Goal: Task Accomplishment & Management: Complete application form

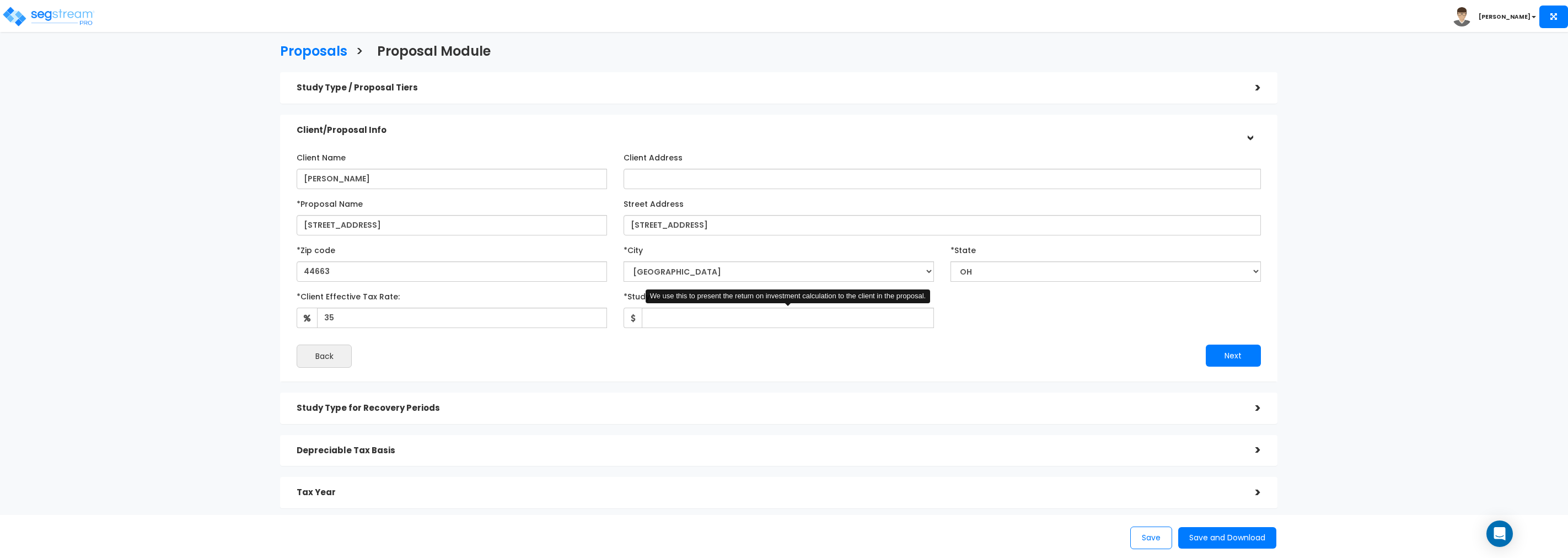
select select "[GEOGRAPHIC_DATA]"
select select "OH"
click at [726, 318] on input "*Study Fee" at bounding box center [787, 317] width 292 height 20
type input "3,900"
click at [1228, 355] on button "Next" at bounding box center [1233, 355] width 55 height 22
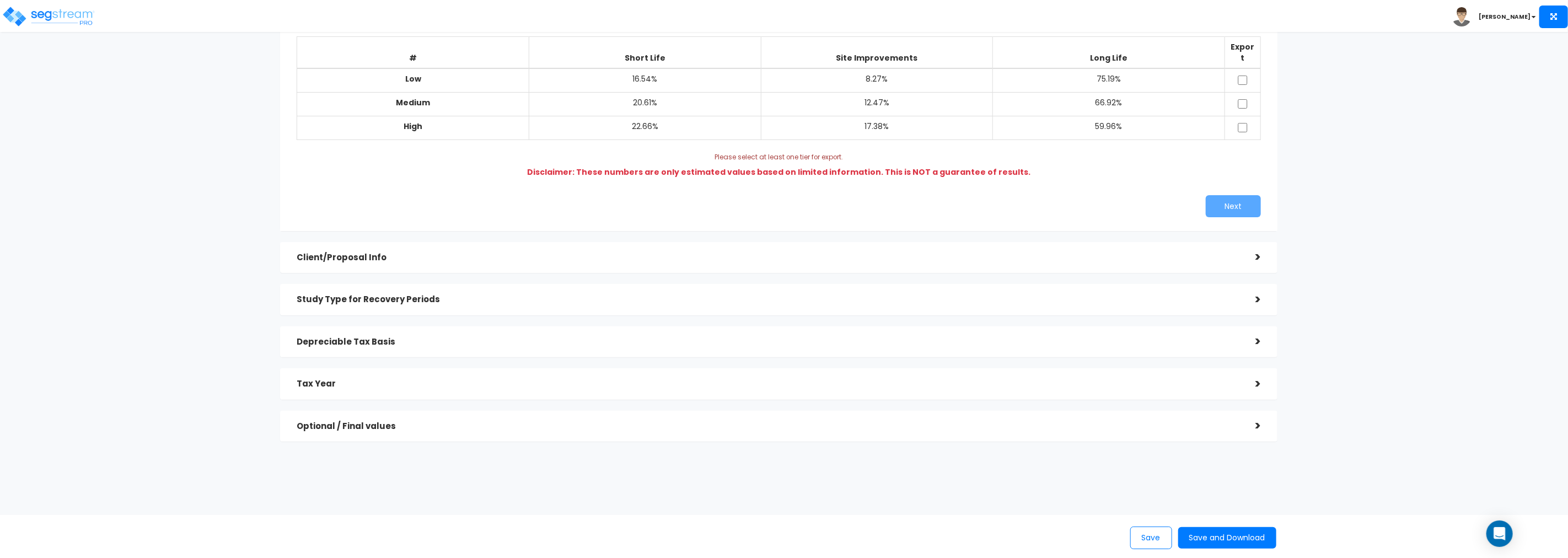
scroll to position [123, 0]
click at [1256, 288] on div ">" at bounding box center [1250, 296] width 22 height 17
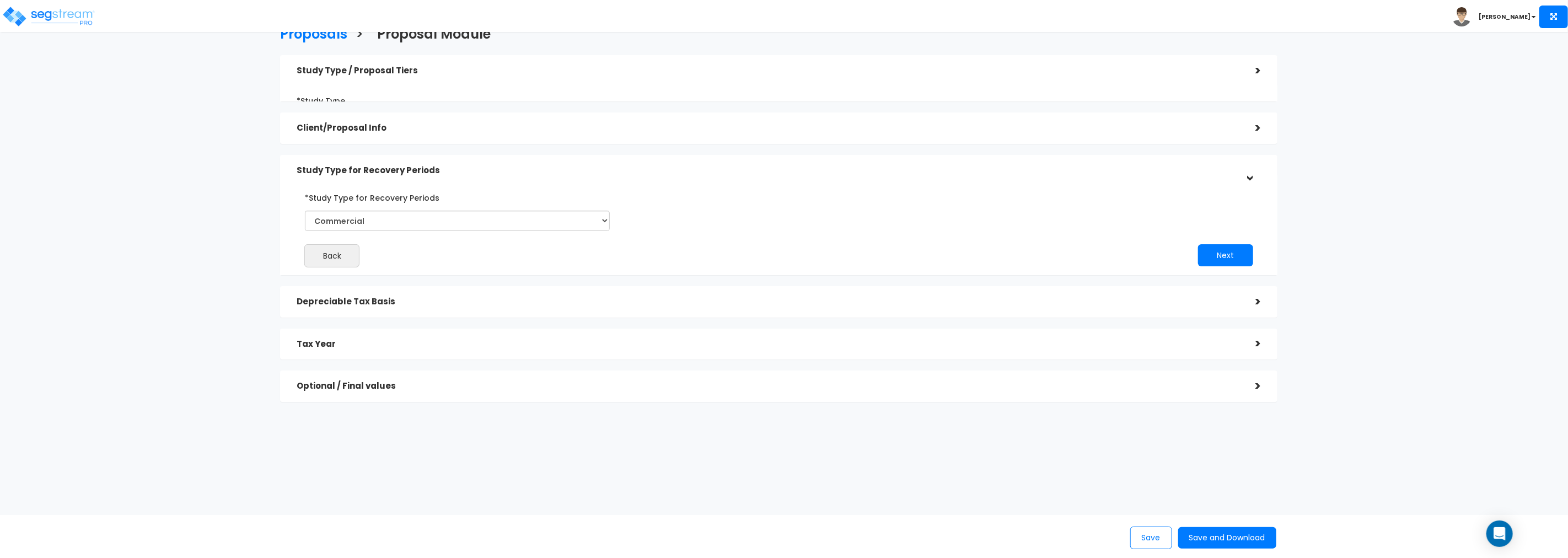
scroll to position [8, 0]
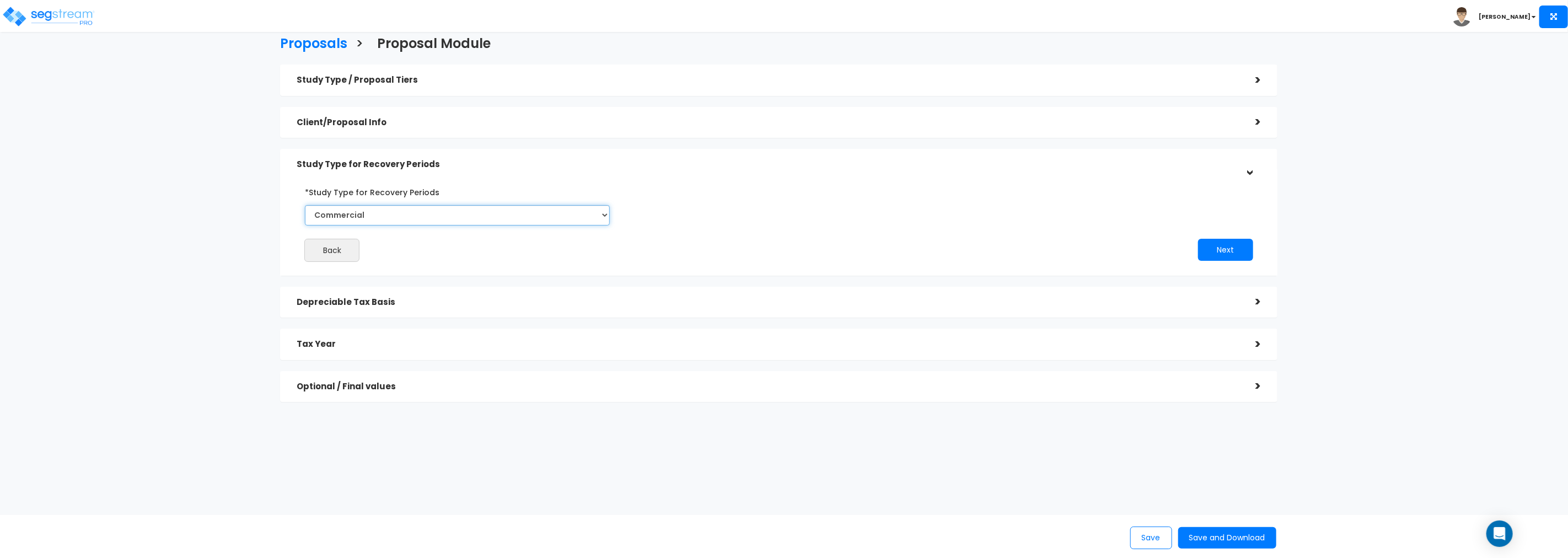
click at [388, 218] on select "Commercial Residential" at bounding box center [456, 215] width 304 height 20
click at [1258, 301] on div ">" at bounding box center [1250, 301] width 22 height 17
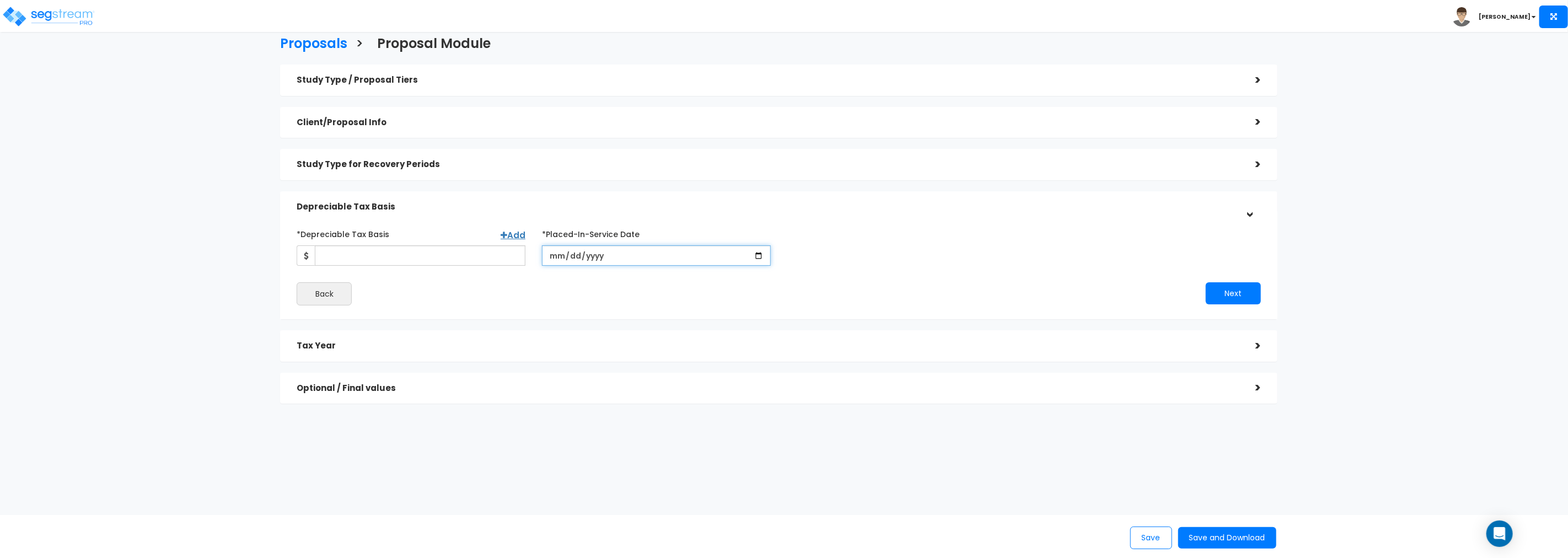
click at [638, 255] on input "date" at bounding box center [656, 256] width 229 height 20
type input "[DATE]"
click at [894, 254] on input "*Purchase/Contract Date" at bounding box center [901, 256] width 229 height 20
type input "2025-03-01"
click at [377, 258] on input "*Depreciable Tax Basis" at bounding box center [419, 256] width 211 height 20
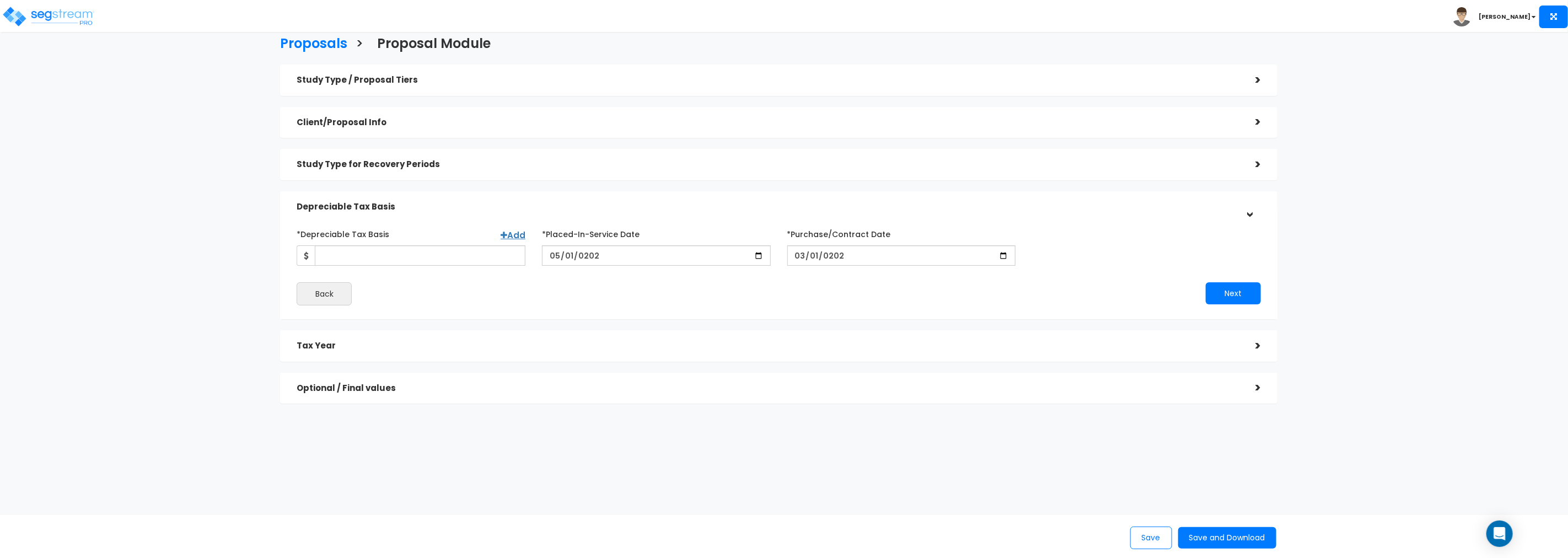
click at [1259, 122] on div ">" at bounding box center [1250, 122] width 22 height 17
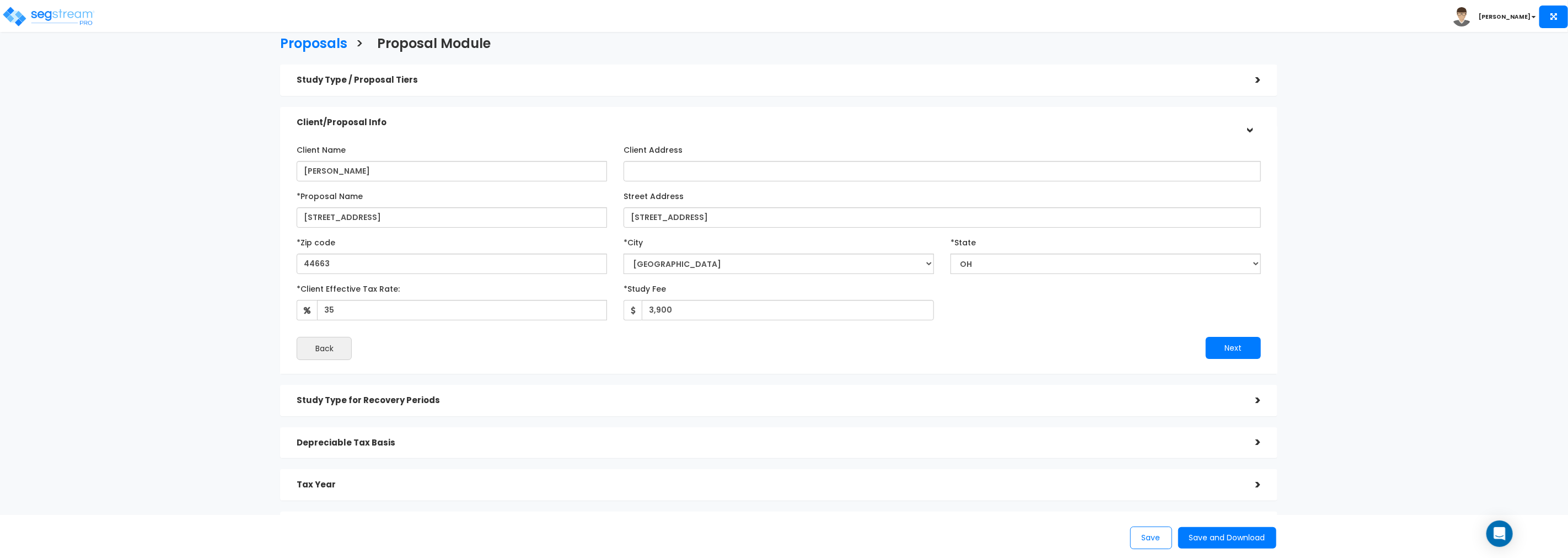
click at [1250, 128] on div ">" at bounding box center [1249, 123] width 17 height 22
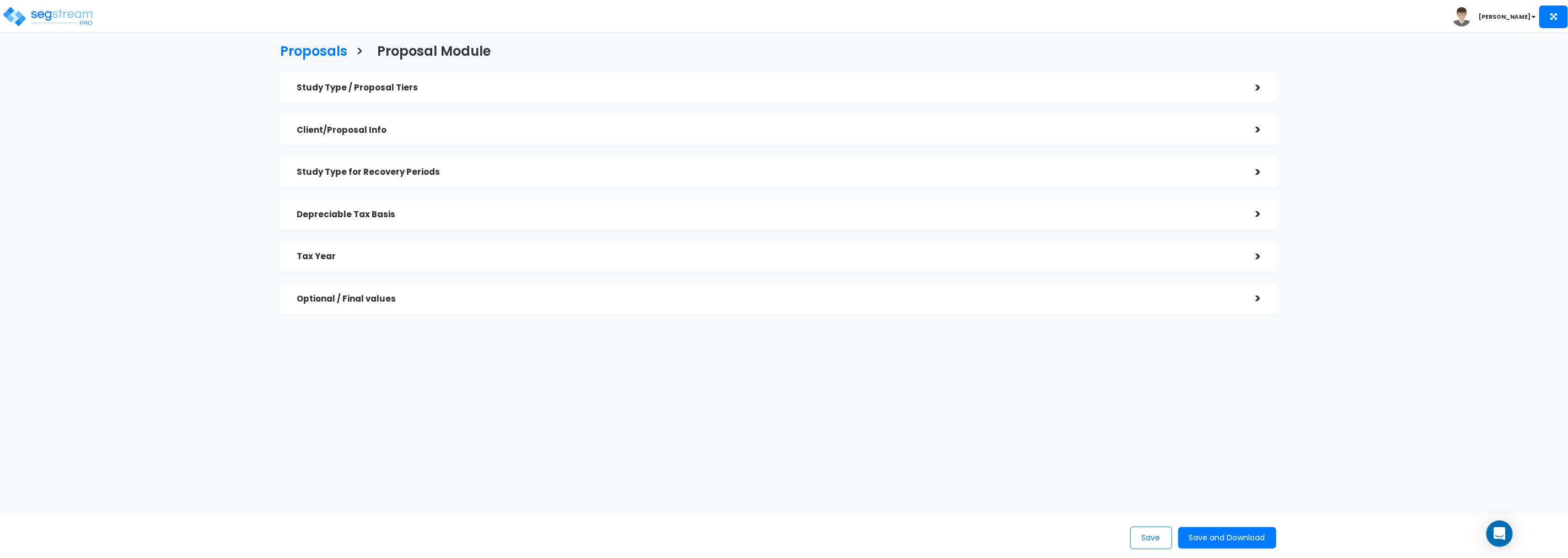
click at [1254, 125] on div ">" at bounding box center [1250, 130] width 22 height 17
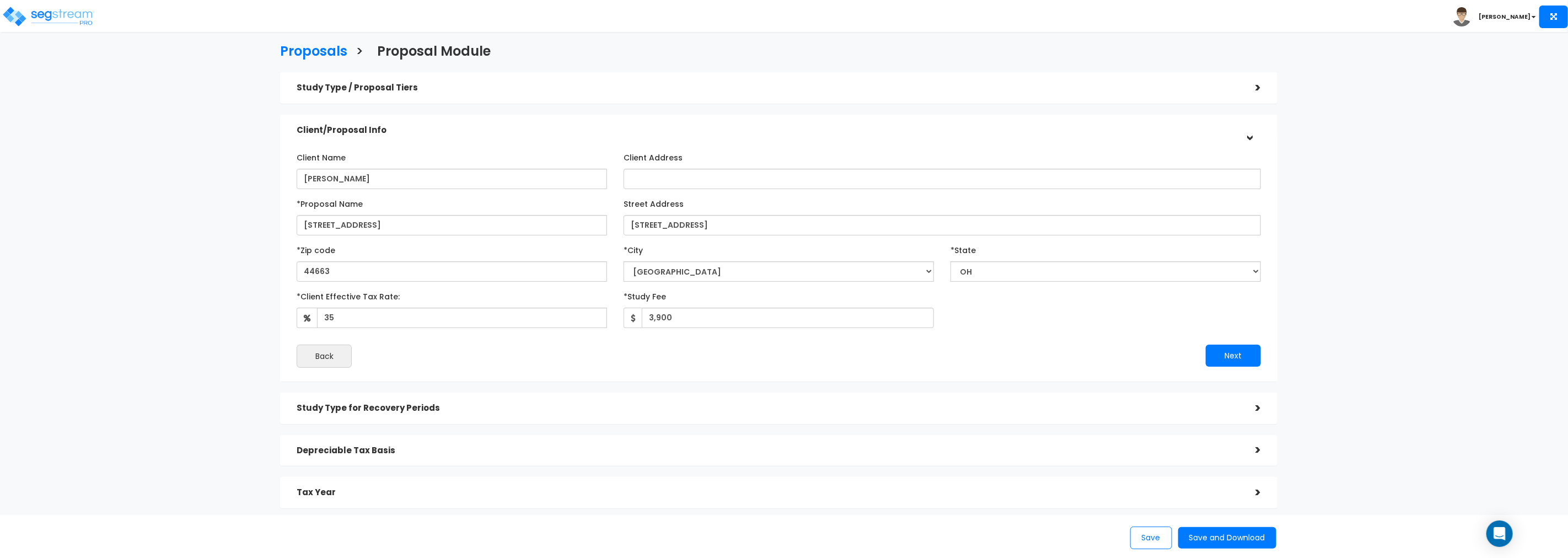
click at [1249, 136] on div ">" at bounding box center [1249, 130] width 17 height 22
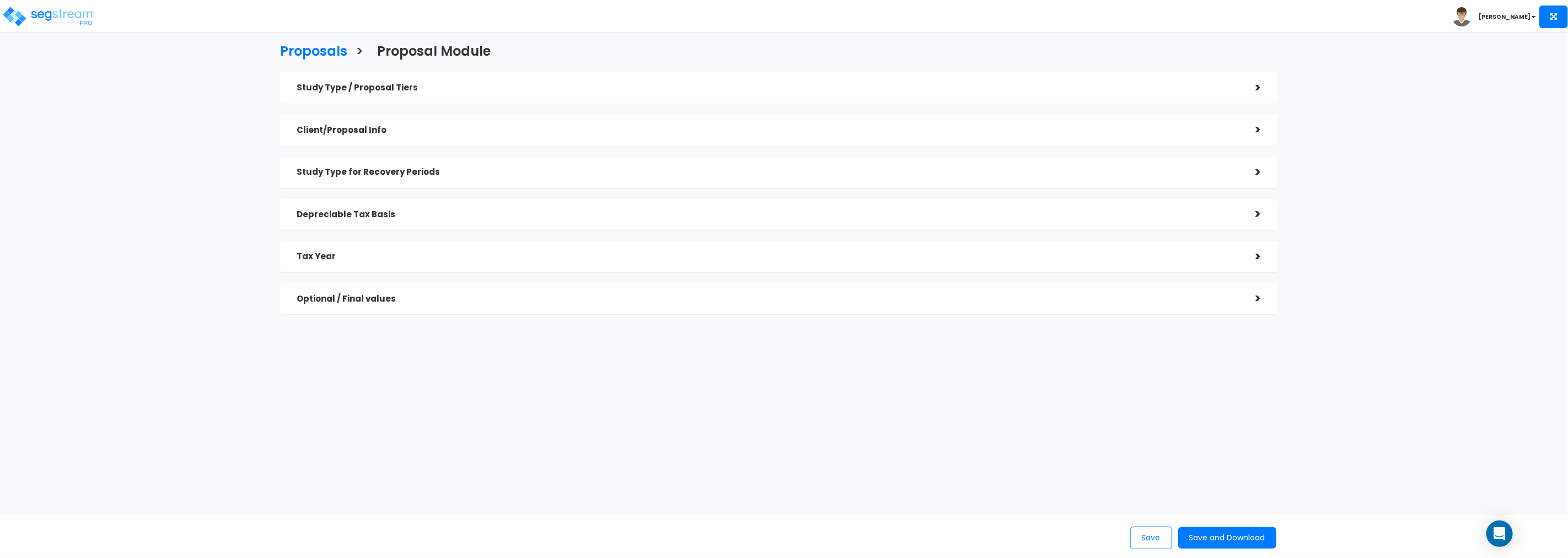
click at [1258, 168] on div ">" at bounding box center [1250, 172] width 22 height 17
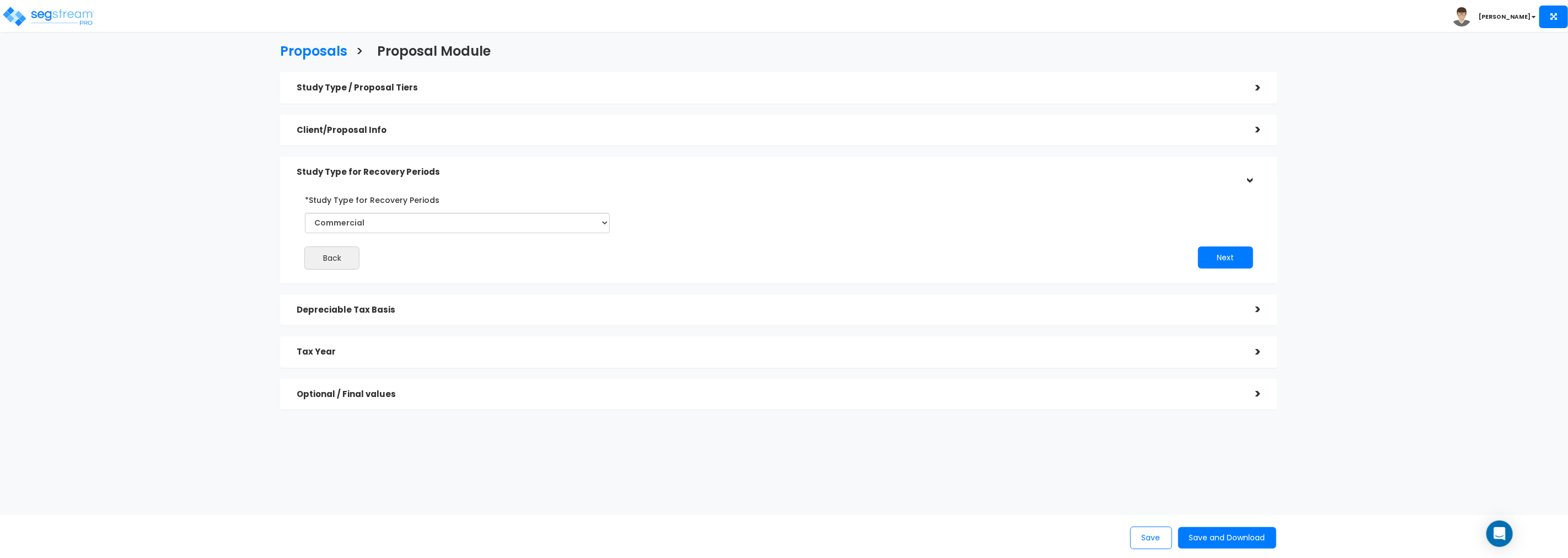
click at [1258, 168] on div ">" at bounding box center [1249, 172] width 17 height 22
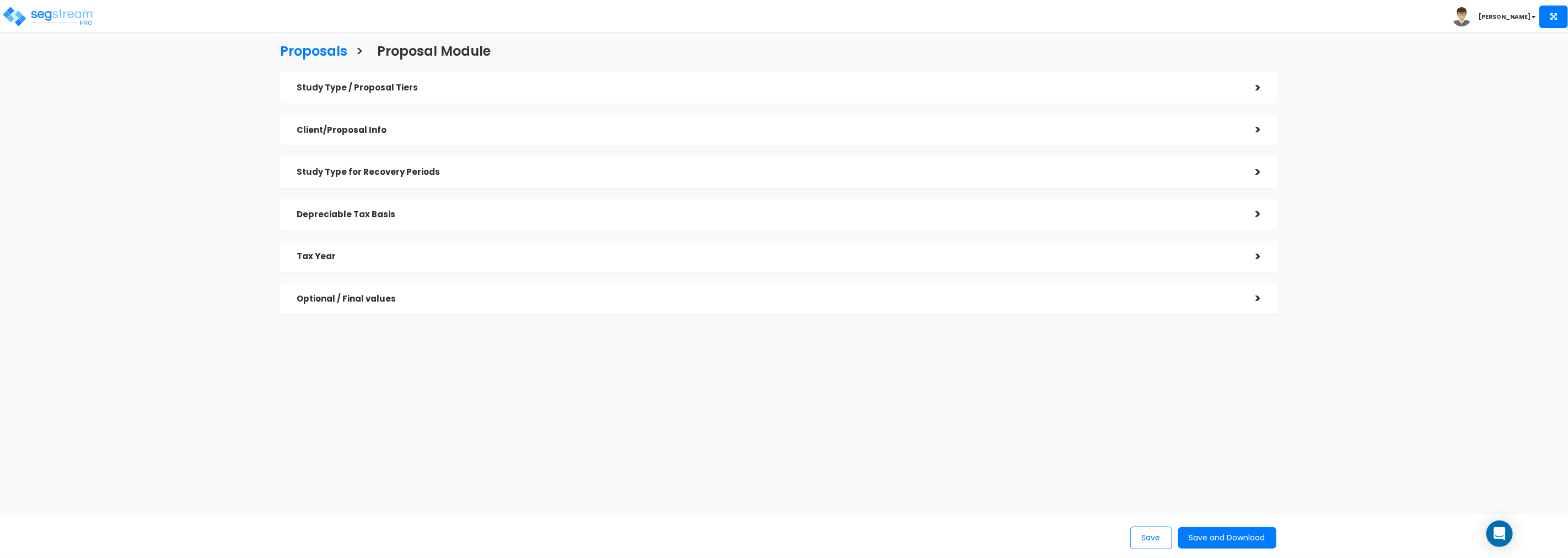
click at [1254, 215] on div ">" at bounding box center [1250, 214] width 22 height 17
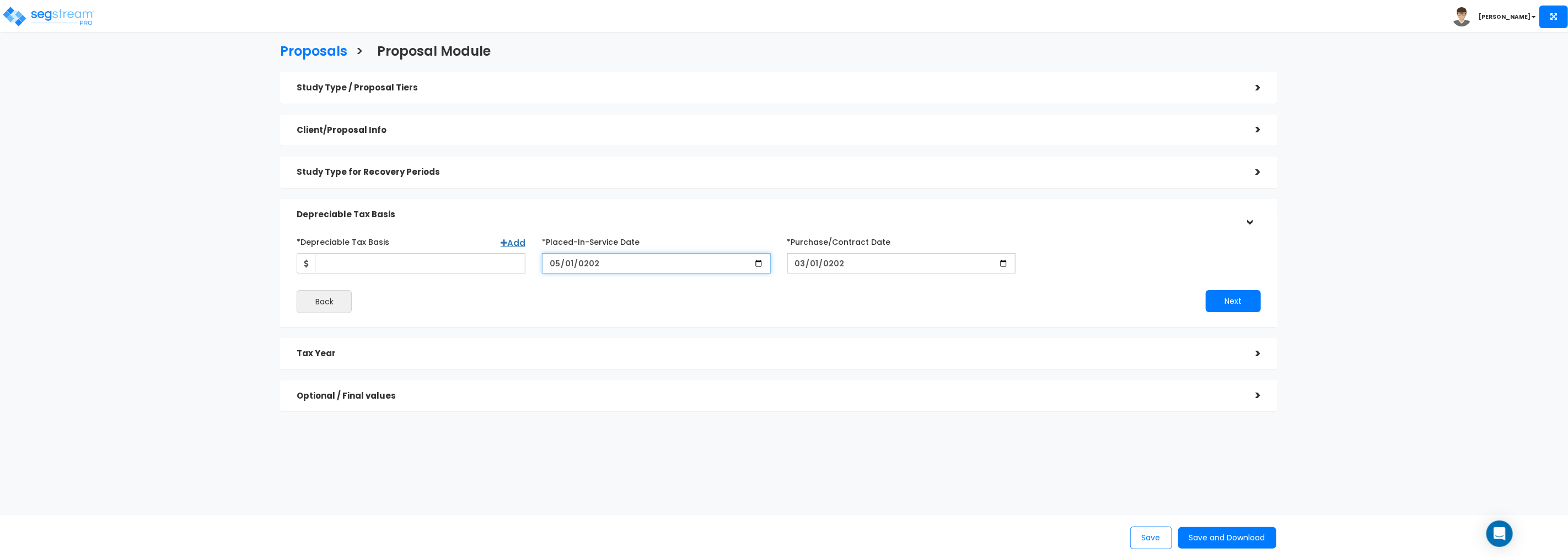
click at [573, 262] on input "[DATE]" at bounding box center [656, 264] width 229 height 20
type input "[DATE]"
click at [347, 269] on input "*Depreciable Tax Basis" at bounding box center [419, 264] width 211 height 20
type input "362,642"
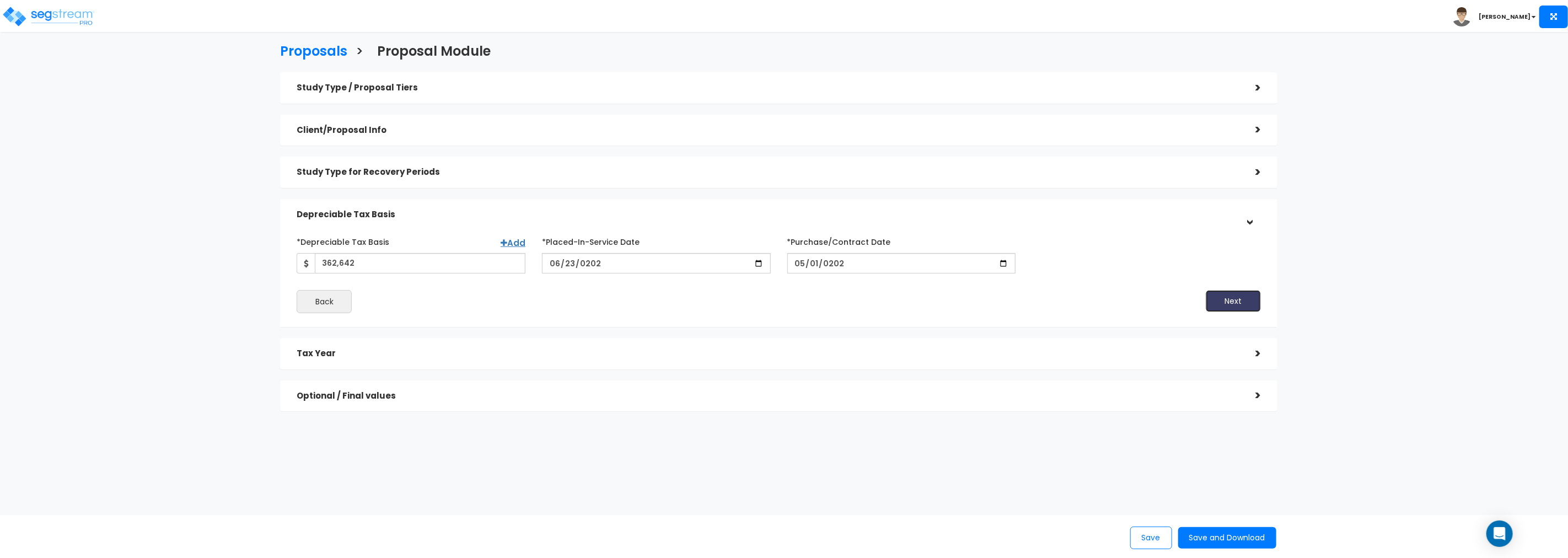
click at [1232, 300] on button "Next" at bounding box center [1233, 301] width 55 height 22
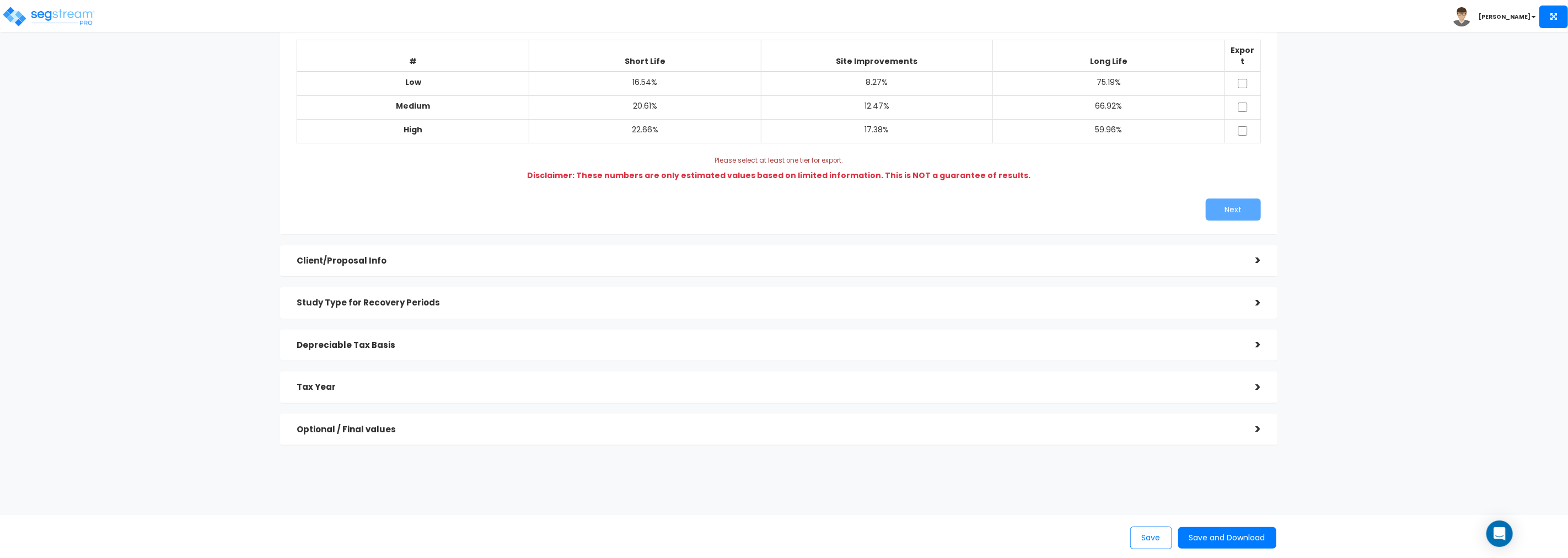
scroll to position [149, 0]
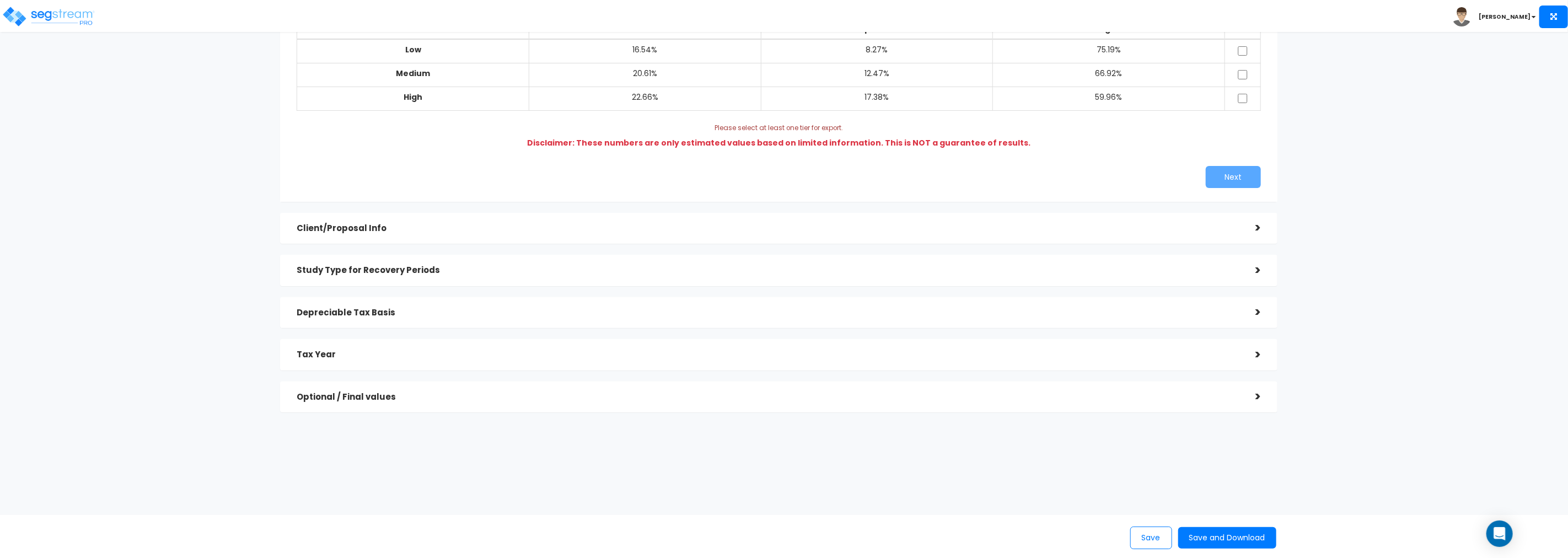
click at [1258, 346] on div ">" at bounding box center [1250, 354] width 22 height 17
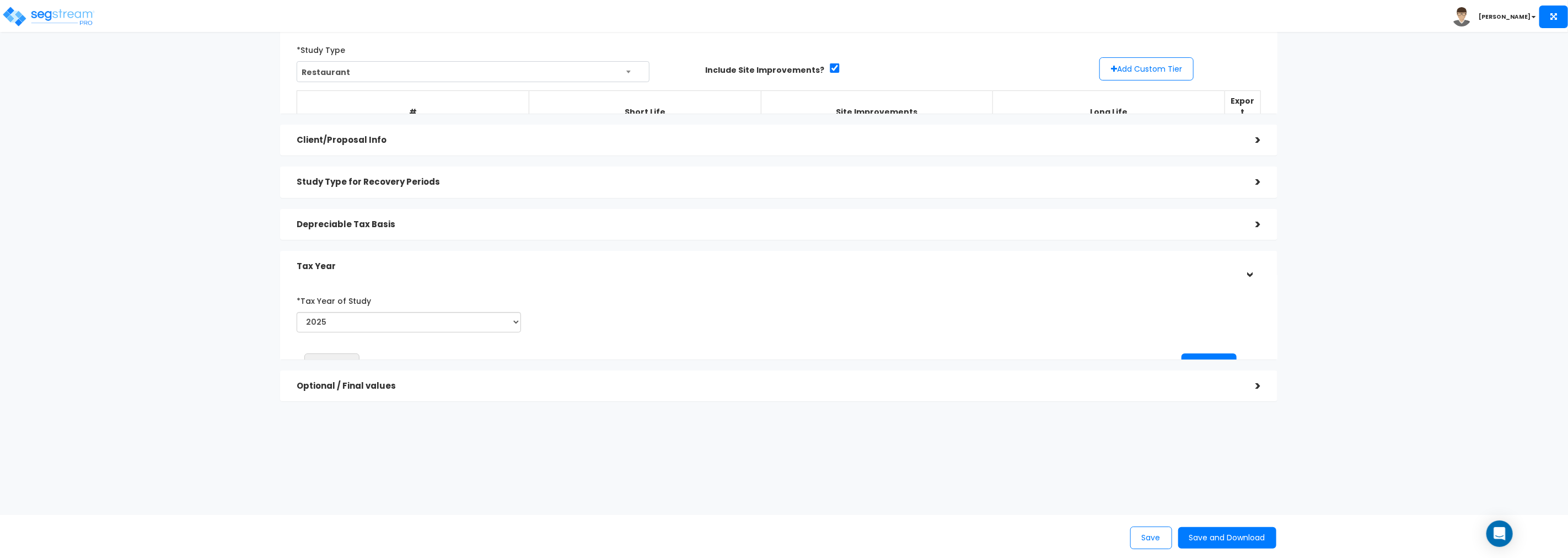
scroll to position [19, 0]
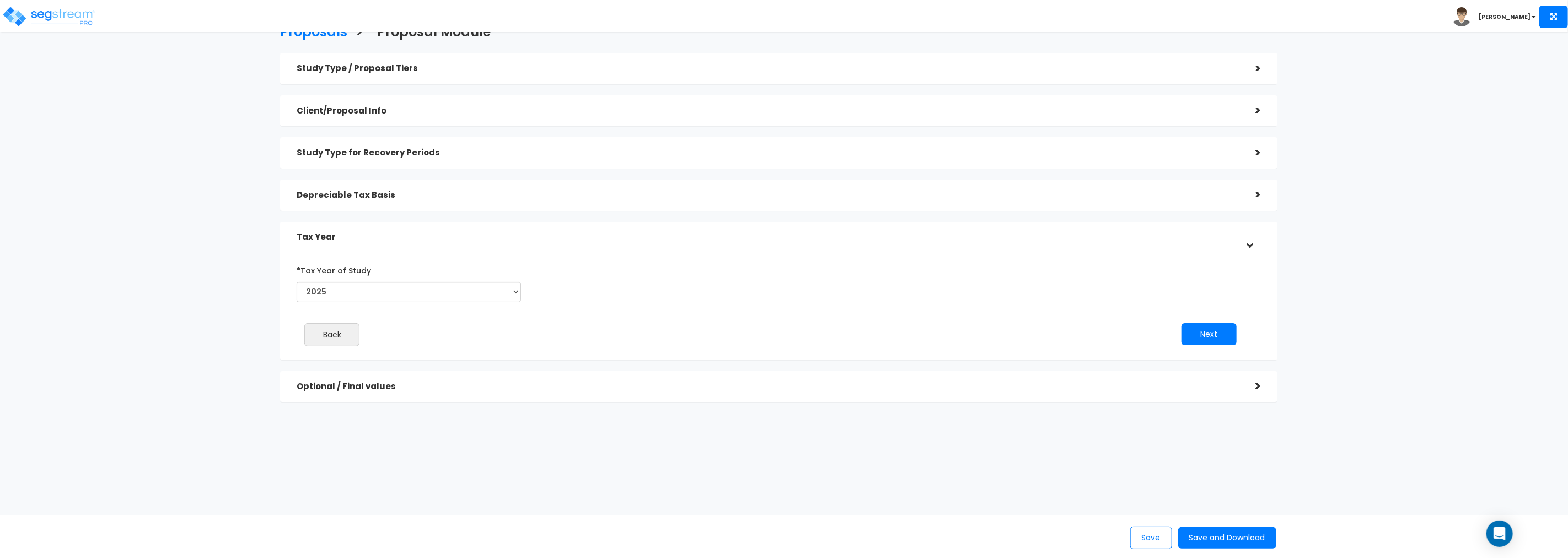
click at [1250, 245] on div ">" at bounding box center [1249, 237] width 17 height 22
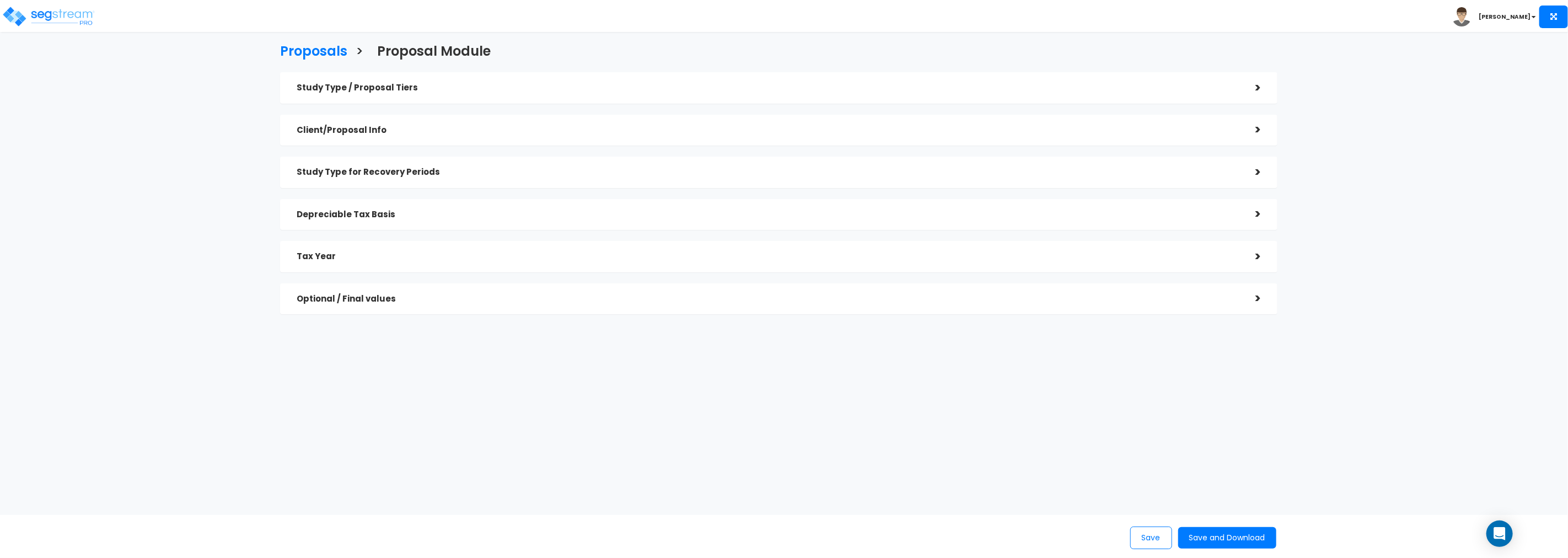
click at [1258, 298] on div ">" at bounding box center [1250, 298] width 22 height 17
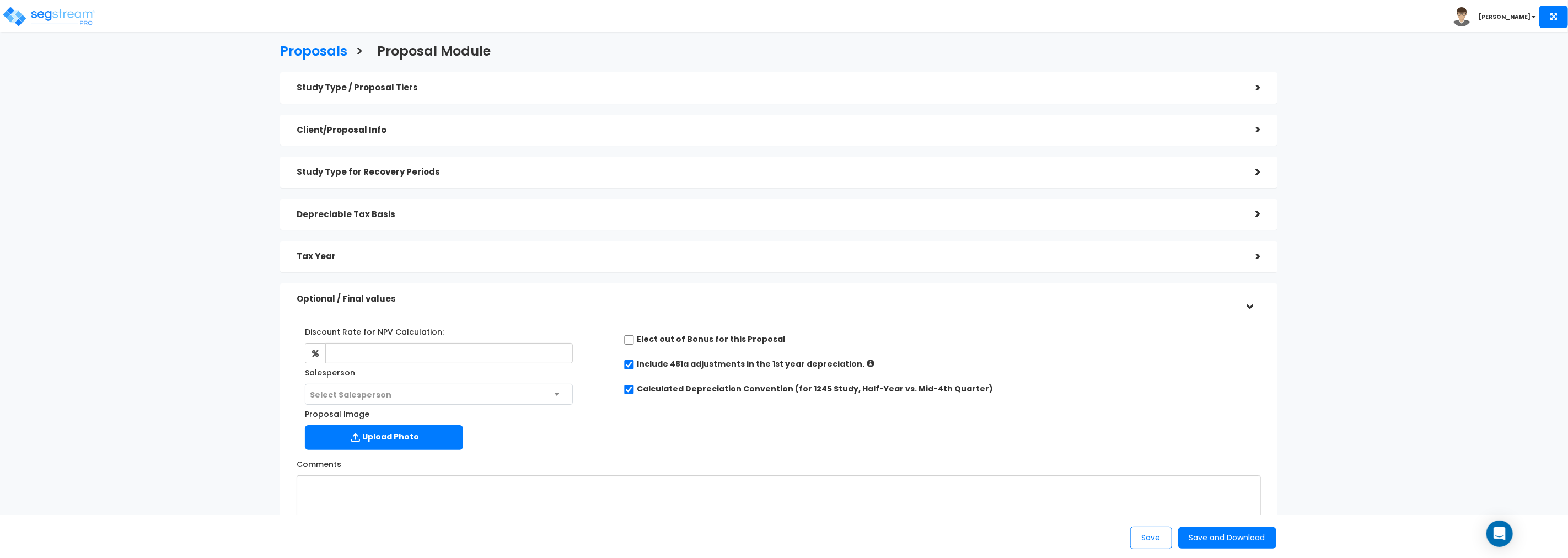
click at [1258, 298] on div ">" at bounding box center [1249, 298] width 17 height 22
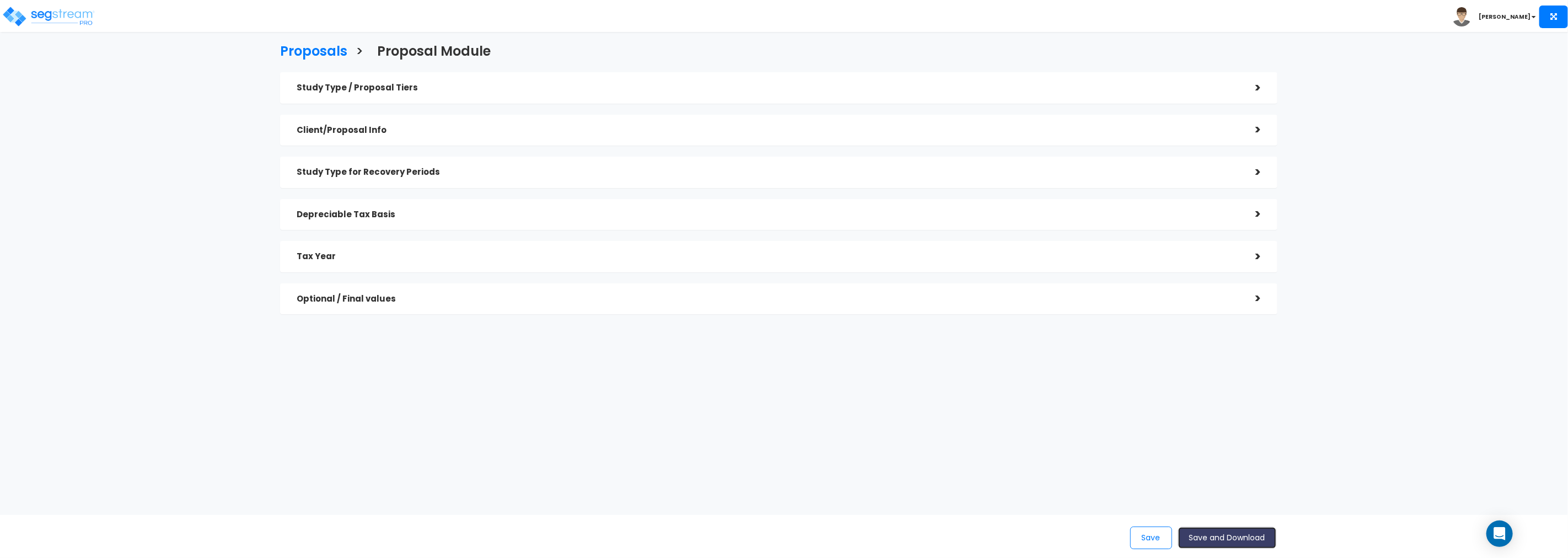
click at [1222, 537] on button "Save and Download" at bounding box center [1227, 538] width 98 height 22
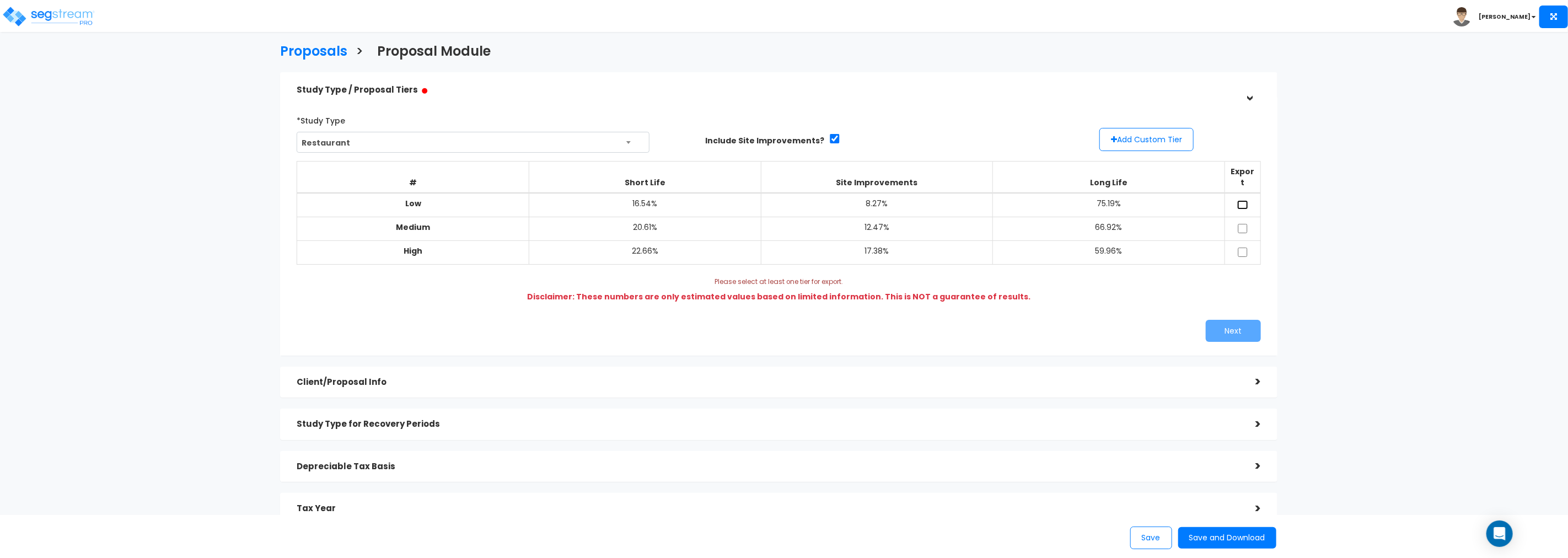
click at [1242, 200] on input "checkbox" at bounding box center [1242, 204] width 11 height 9
checkbox input "true"
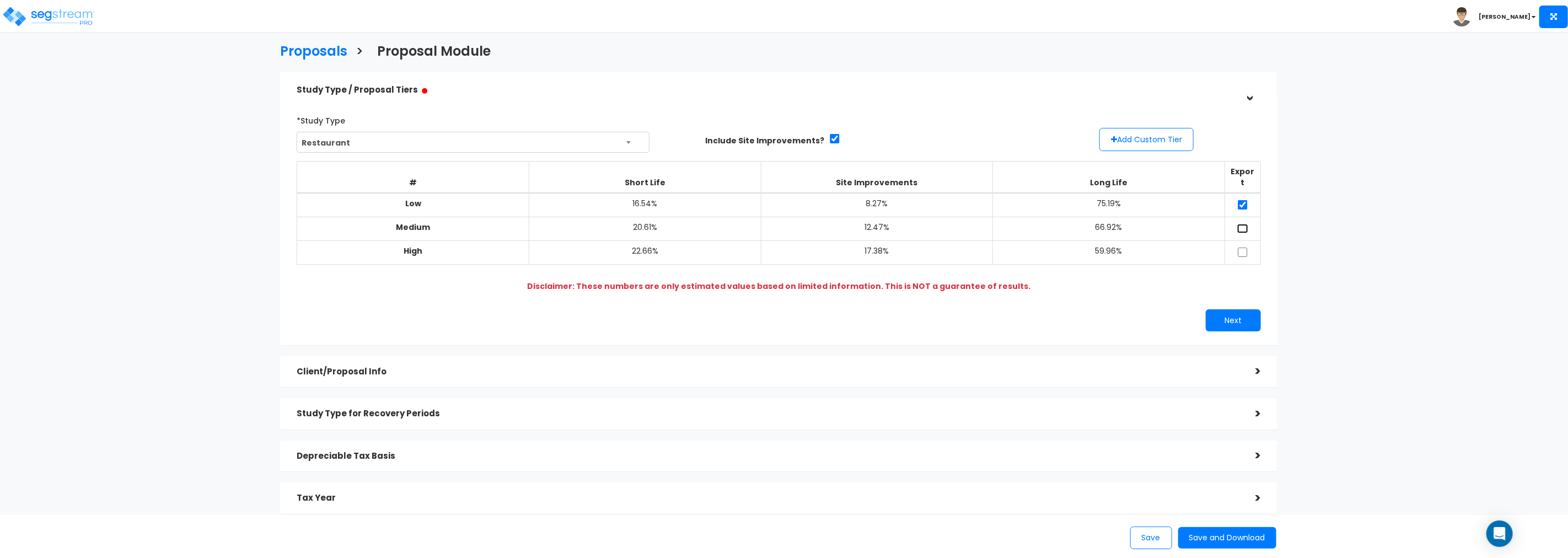
click at [1241, 224] on input "checkbox" at bounding box center [1242, 228] width 11 height 9
checkbox input "true"
click at [1241, 248] on input "checkbox" at bounding box center [1242, 252] width 11 height 9
checkbox input "true"
click at [1233, 309] on button "Next" at bounding box center [1233, 320] width 55 height 22
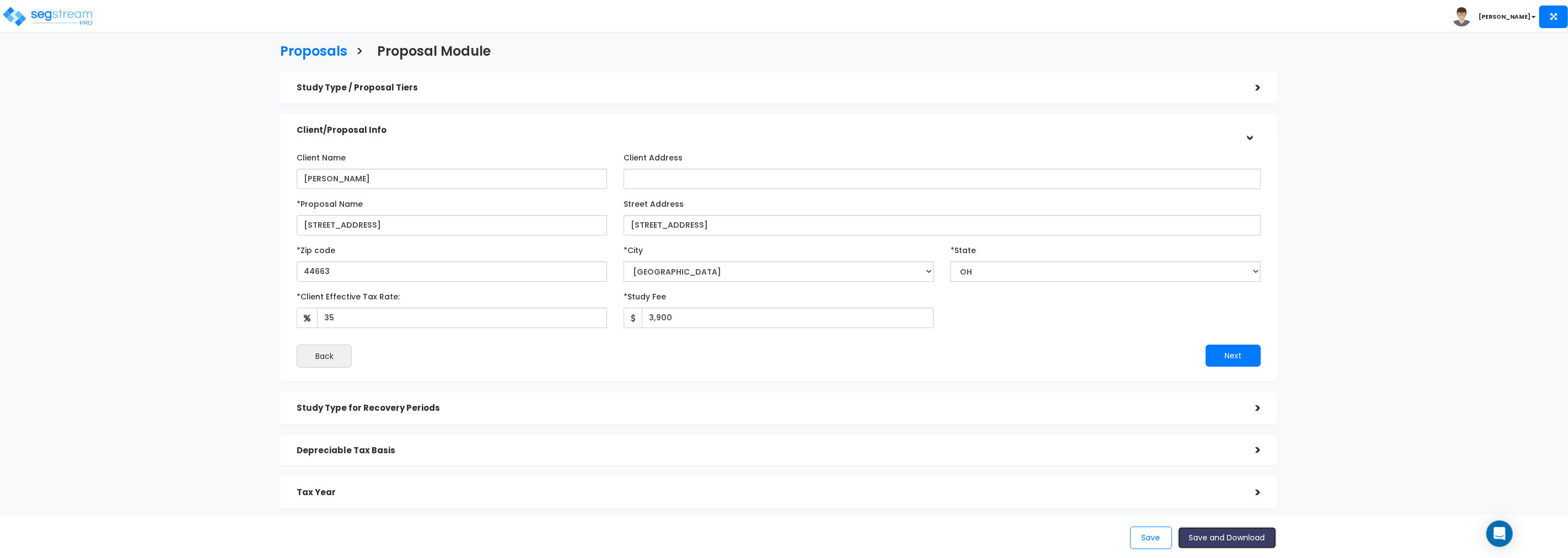
click at [1216, 536] on button "Save and Download" at bounding box center [1227, 538] width 98 height 22
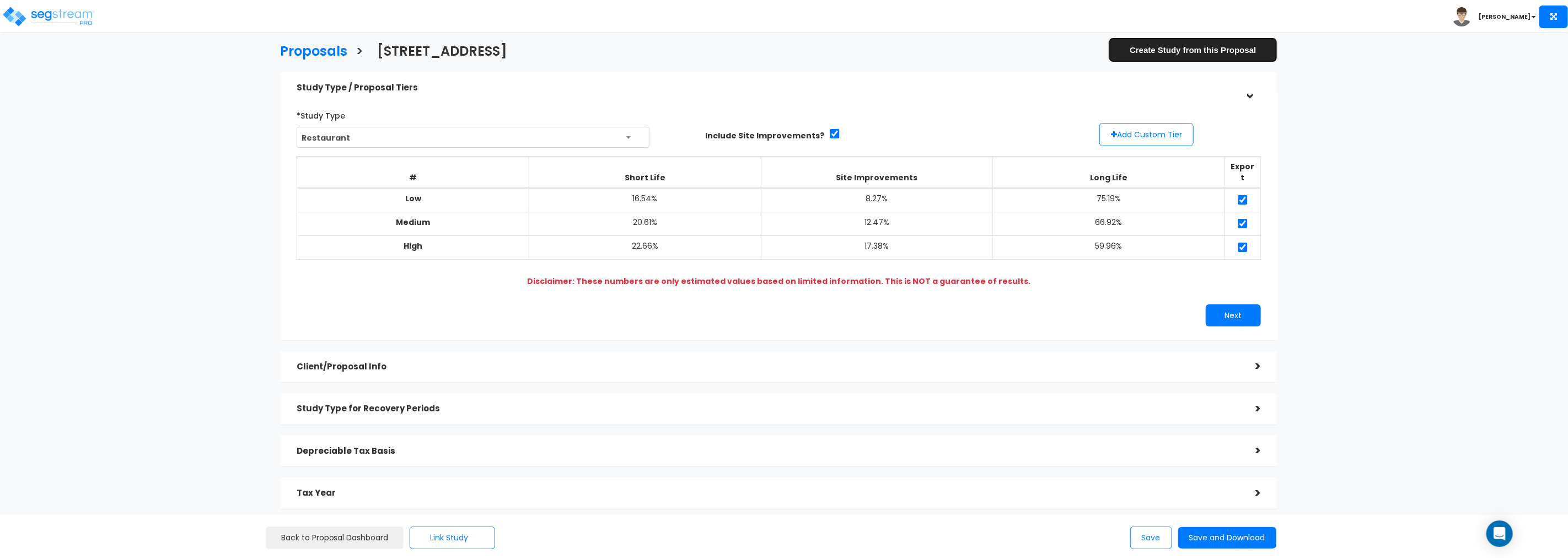
click at [1184, 50] on link "Create Study from this Proposal" at bounding box center [1193, 50] width 169 height 25
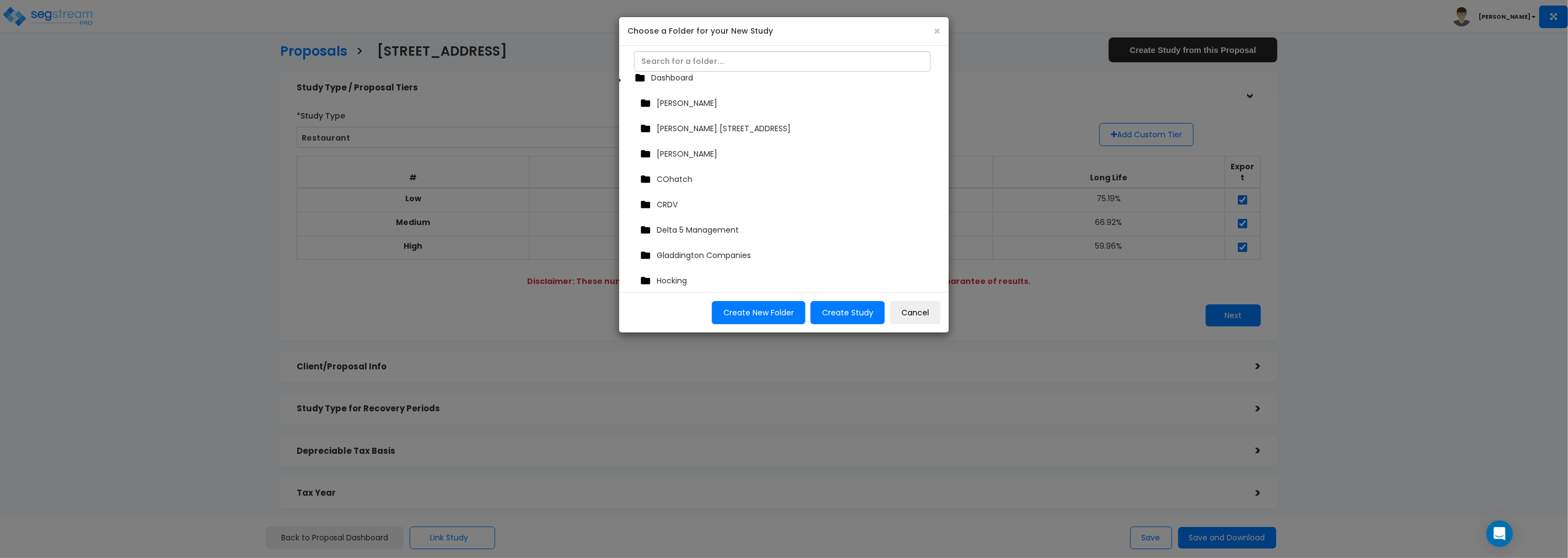
scroll to position [20, 0]
click at [681, 148] on span "[PERSON_NAME]" at bounding box center [687, 149] width 61 height 11
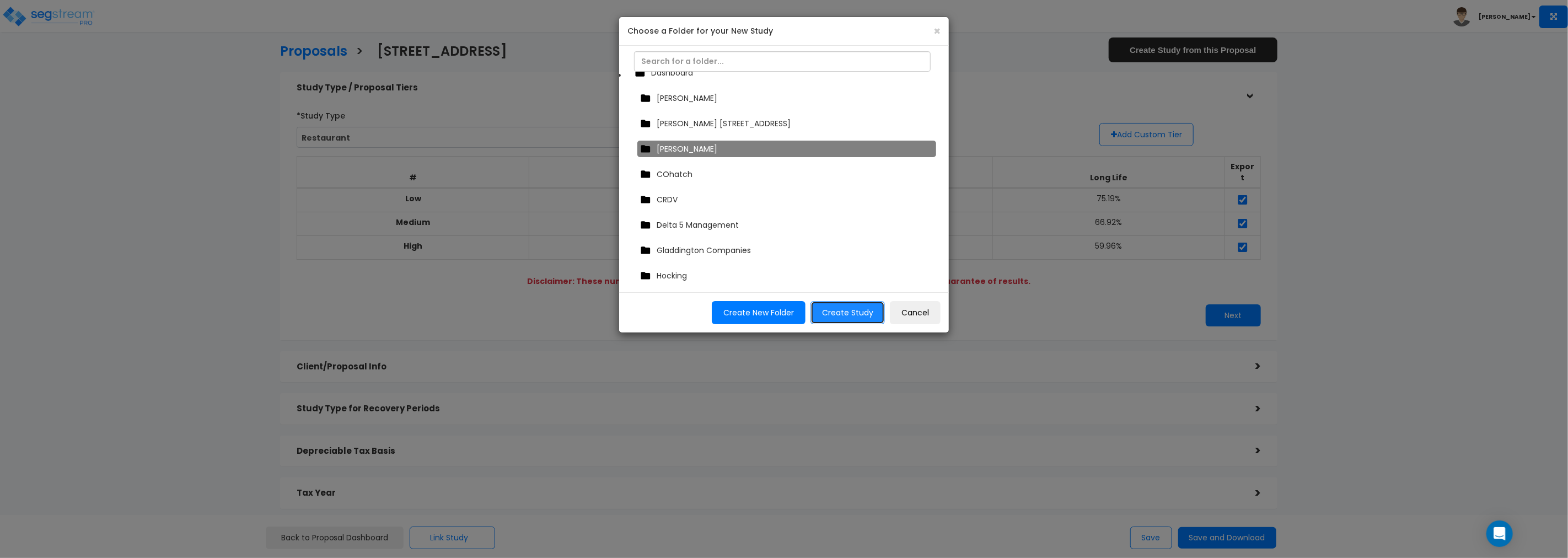
click at [841, 311] on button "Create Study" at bounding box center [847, 312] width 75 height 23
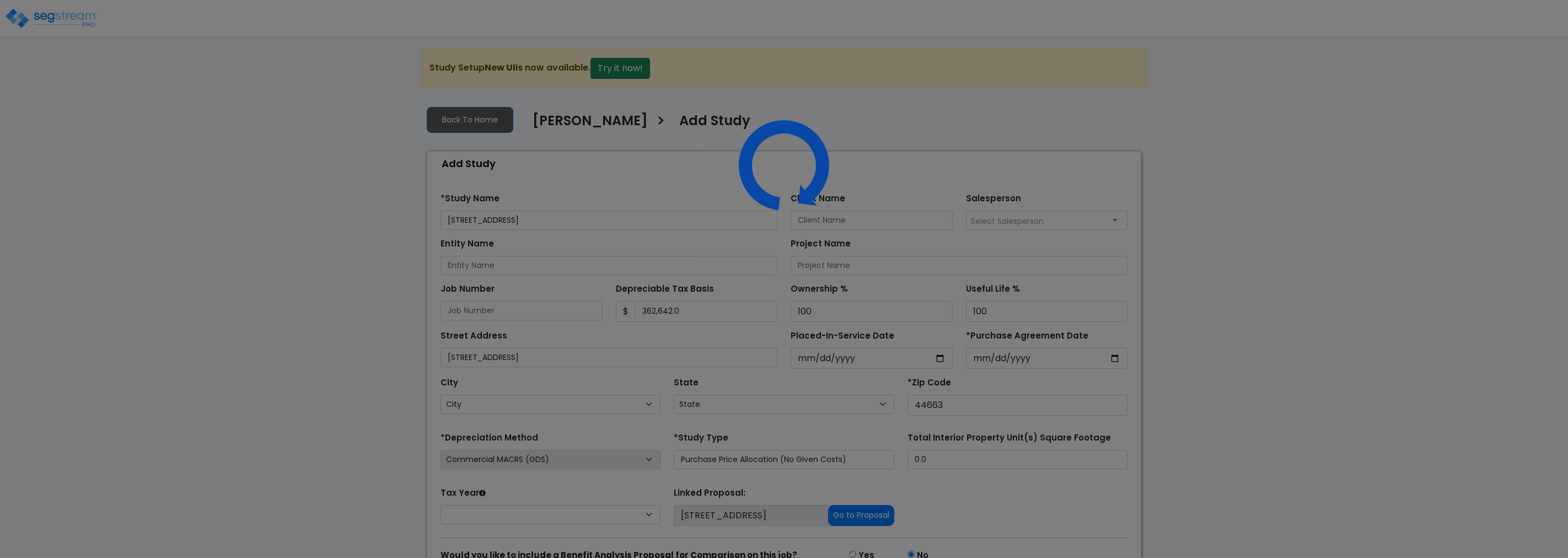
select select
select select "OH"
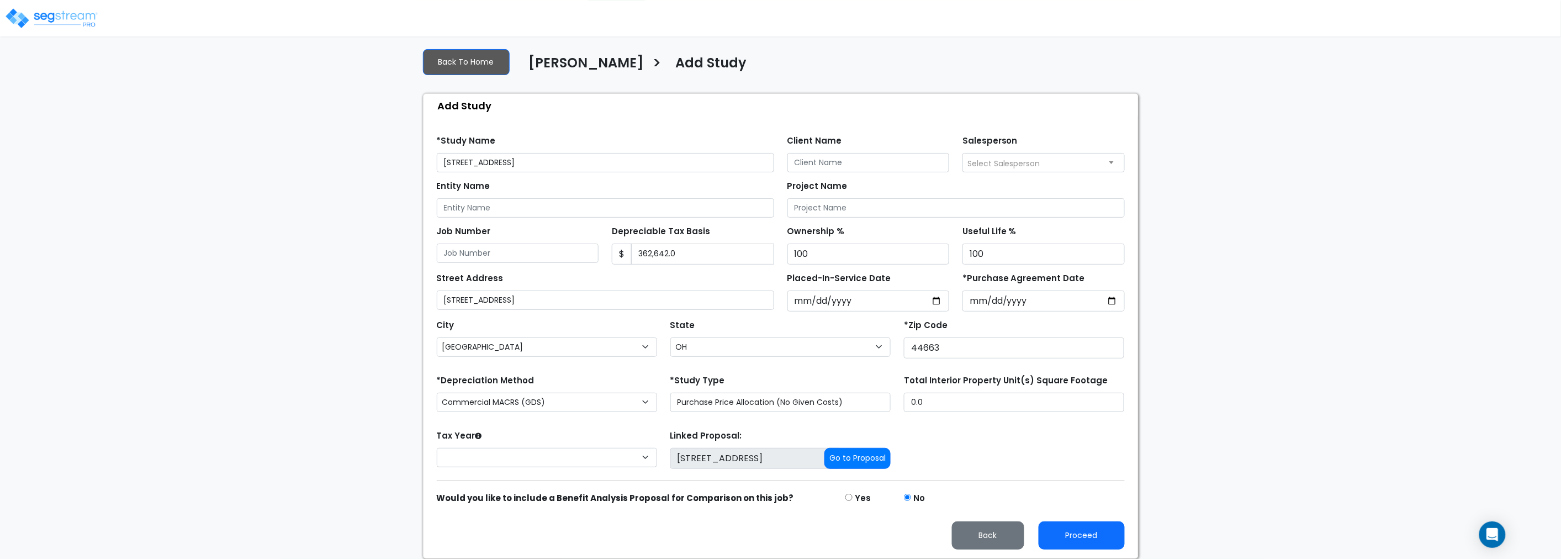
scroll to position [59, 0]
drag, startPoint x: 657, startPoint y: 159, endPoint x: 769, endPoint y: 180, distance: 114.1
click at [715, 173] on form "*Study Name 130 Commercial Ave SE Client Name Salesperson Select Salesperson En…" at bounding box center [781, 337] width 688 height 423
click at [1042, 299] on input "*Purchase Agreement Date" at bounding box center [1044, 301] width 162 height 21
type input "[DATE]"
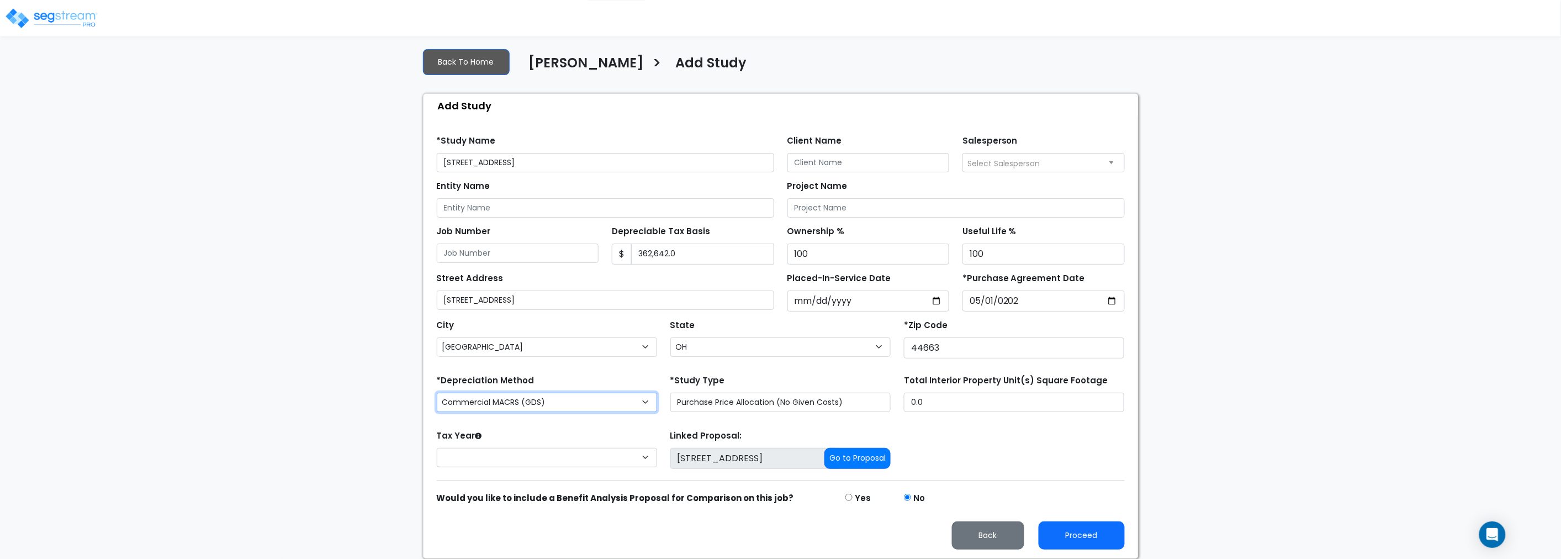
click at [645, 400] on select "Commercial MACRS (GDS) Residential Rental MACRS (ADS) Residential Rental MACRS …" at bounding box center [547, 402] width 220 height 19
click at [645, 457] on select "2026 2025" at bounding box center [547, 457] width 220 height 19
select select "2025"
click at [437, 448] on select "2026 2025" at bounding box center [547, 457] width 220 height 19
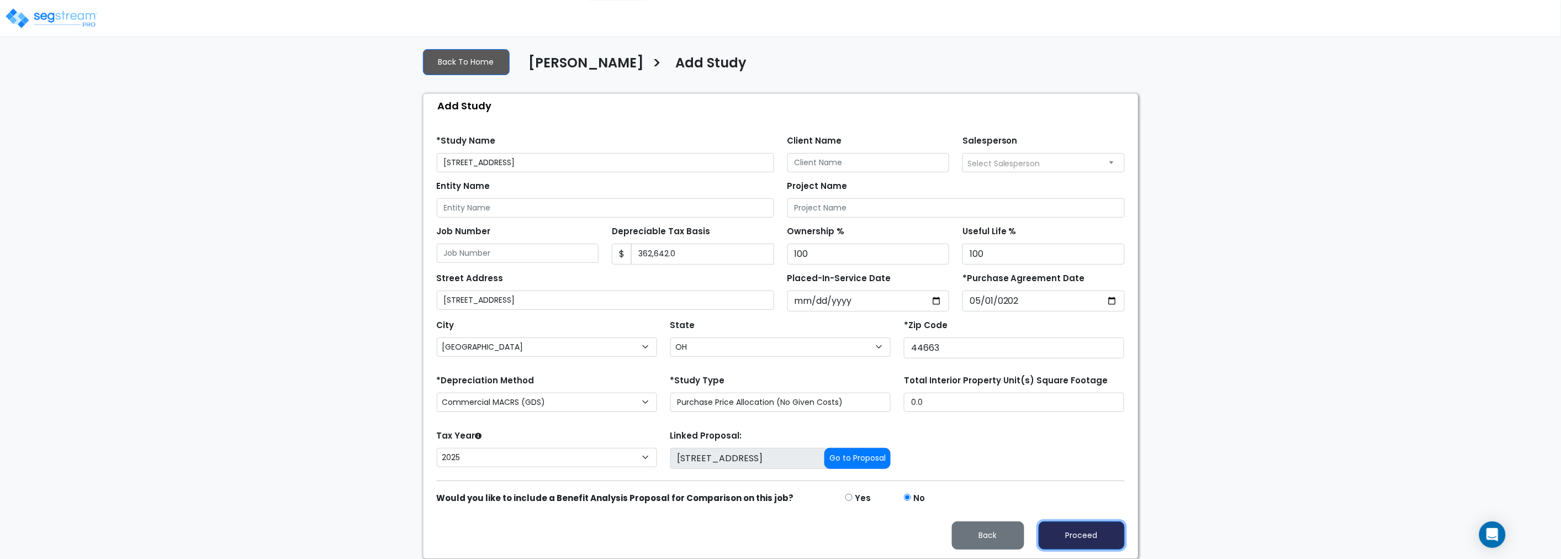
click at [1070, 534] on button "Proceed" at bounding box center [1082, 535] width 86 height 28
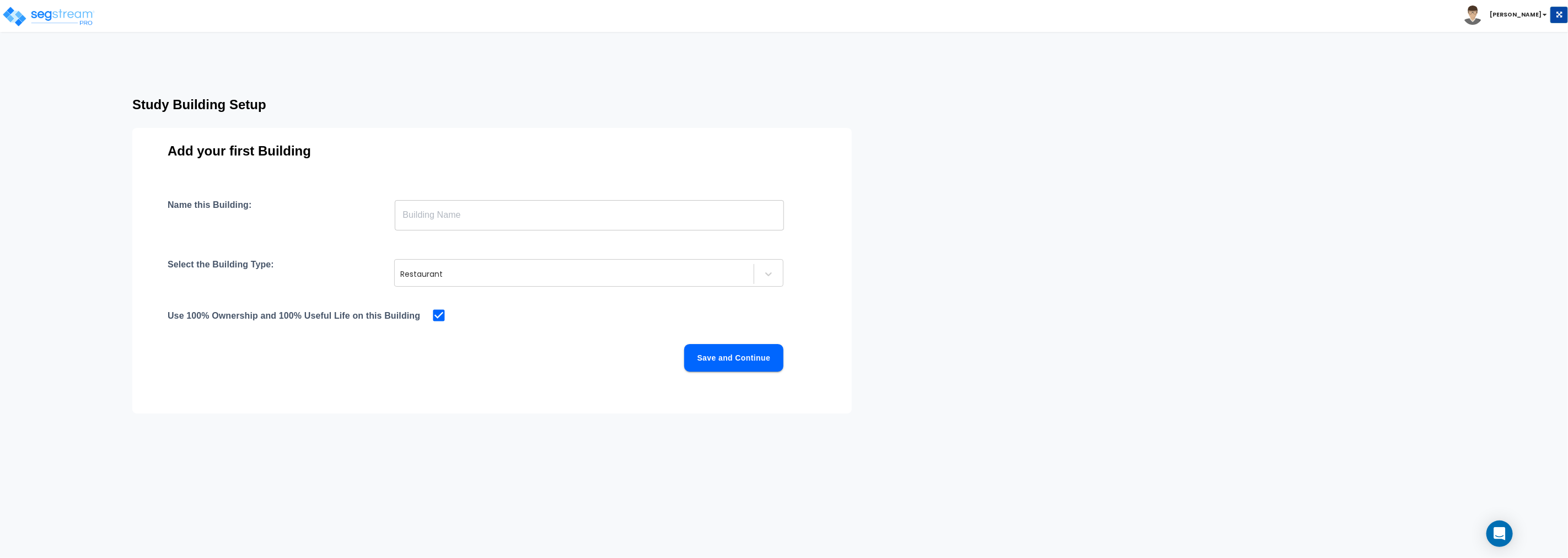
click at [441, 214] on input "text" at bounding box center [589, 215] width 389 height 31
type input "130 Commercial Ave"
click at [741, 359] on button "Save and Continue" at bounding box center [733, 358] width 99 height 28
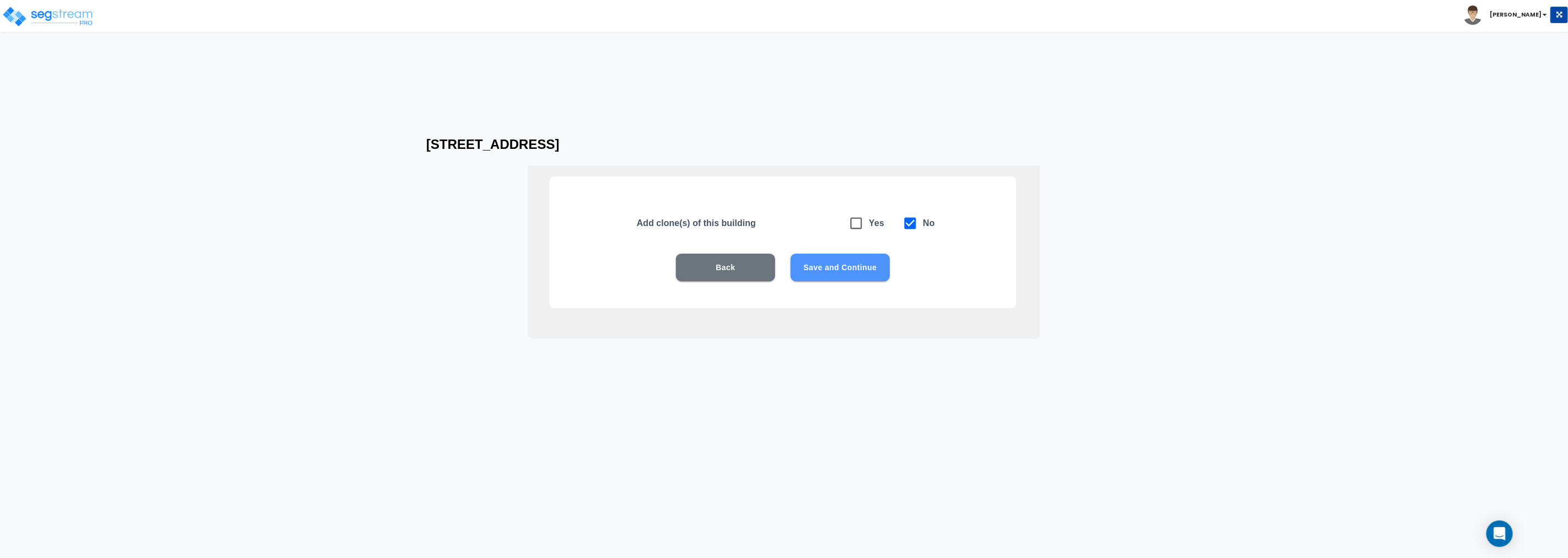
click at [828, 269] on button "Save and Continue" at bounding box center [839, 268] width 99 height 28
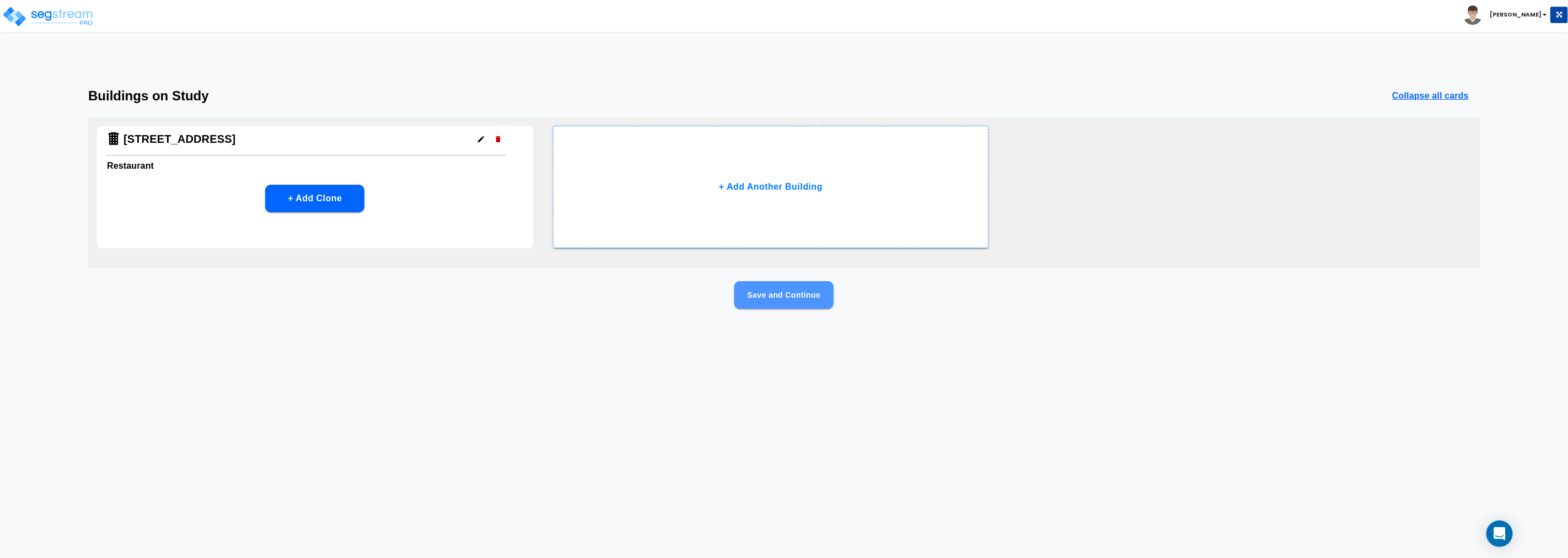
click at [786, 290] on button "Save and Continue" at bounding box center [784, 295] width 99 height 28
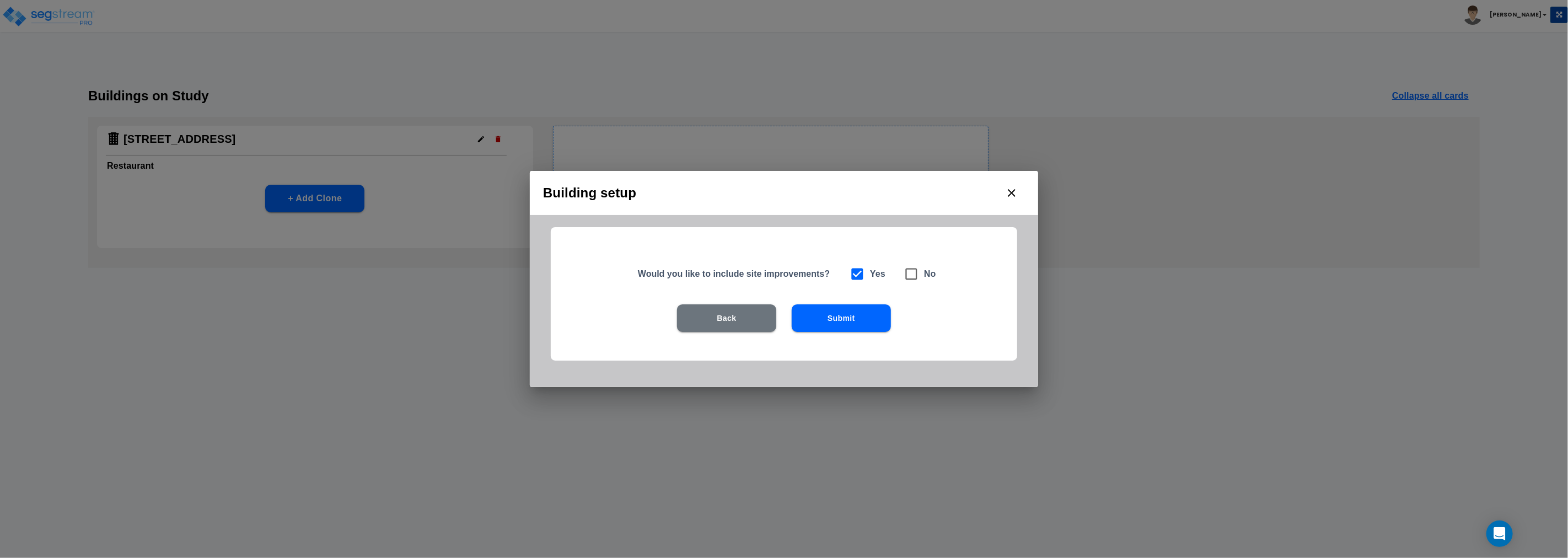
click at [841, 321] on button "Submit" at bounding box center [840, 318] width 99 height 28
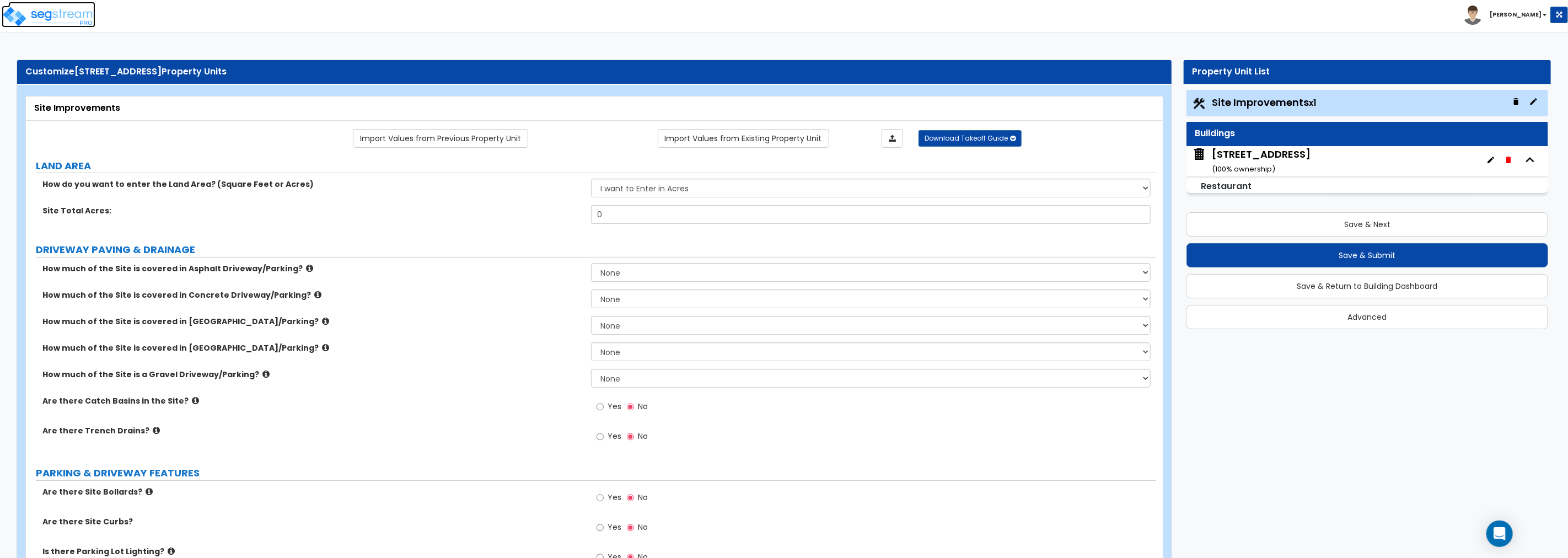
click at [62, 14] on img at bounding box center [49, 17] width 94 height 22
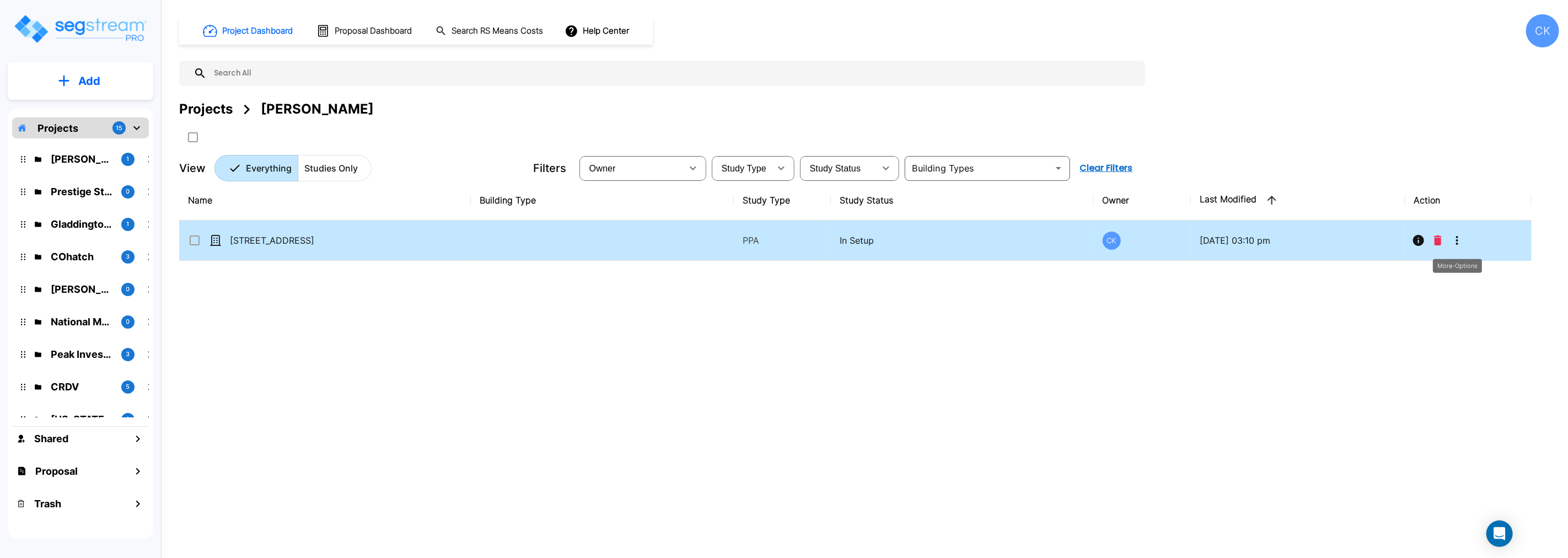
click at [1456, 241] on icon "More-Options" at bounding box center [1457, 240] width 2 height 9
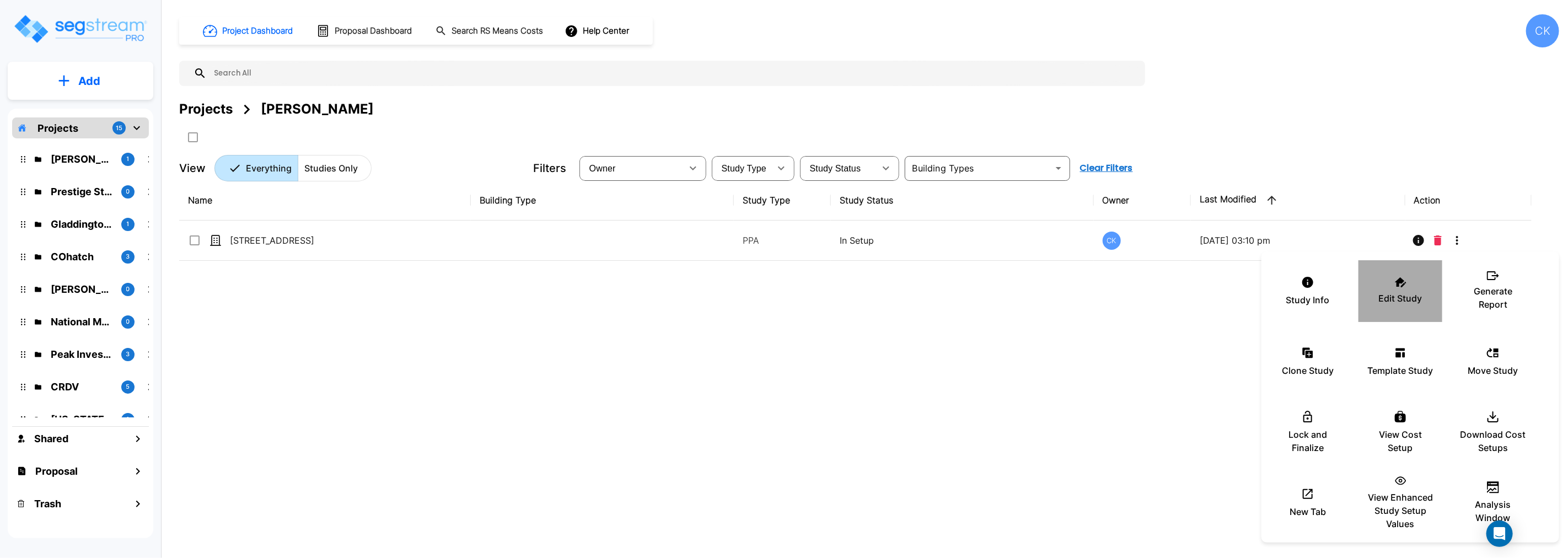
click at [1394, 283] on icon at bounding box center [1400, 282] width 12 height 10
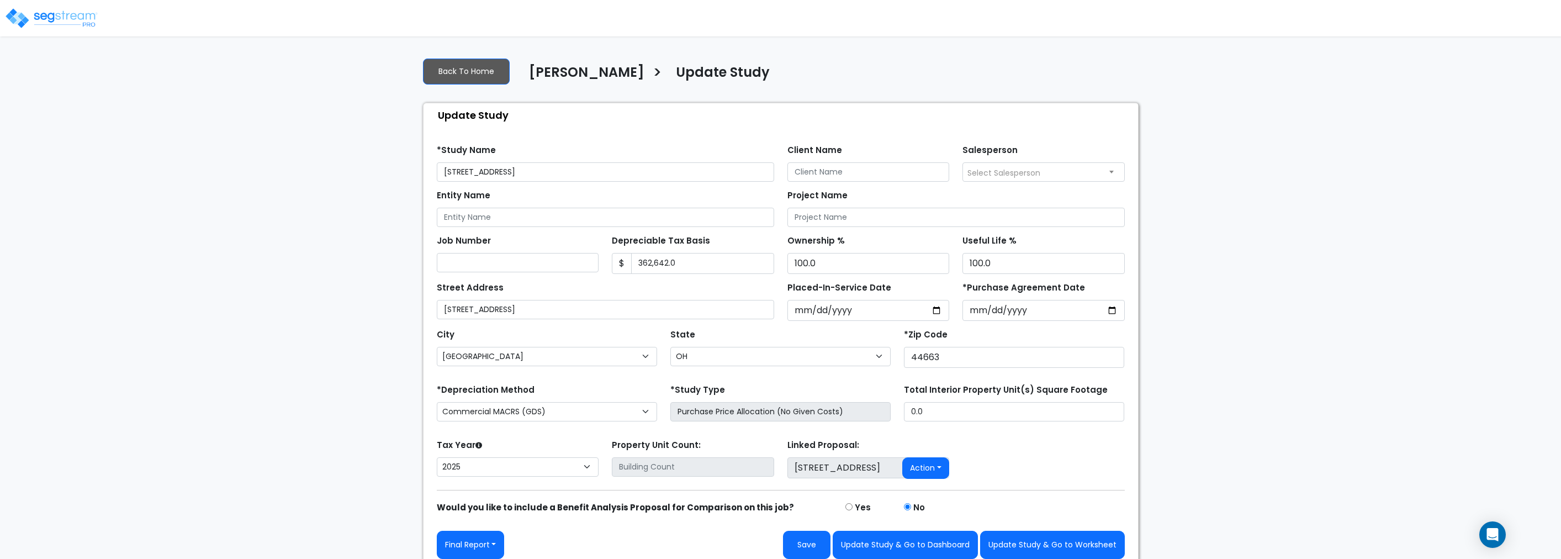
select select "OH"
select select "2025"
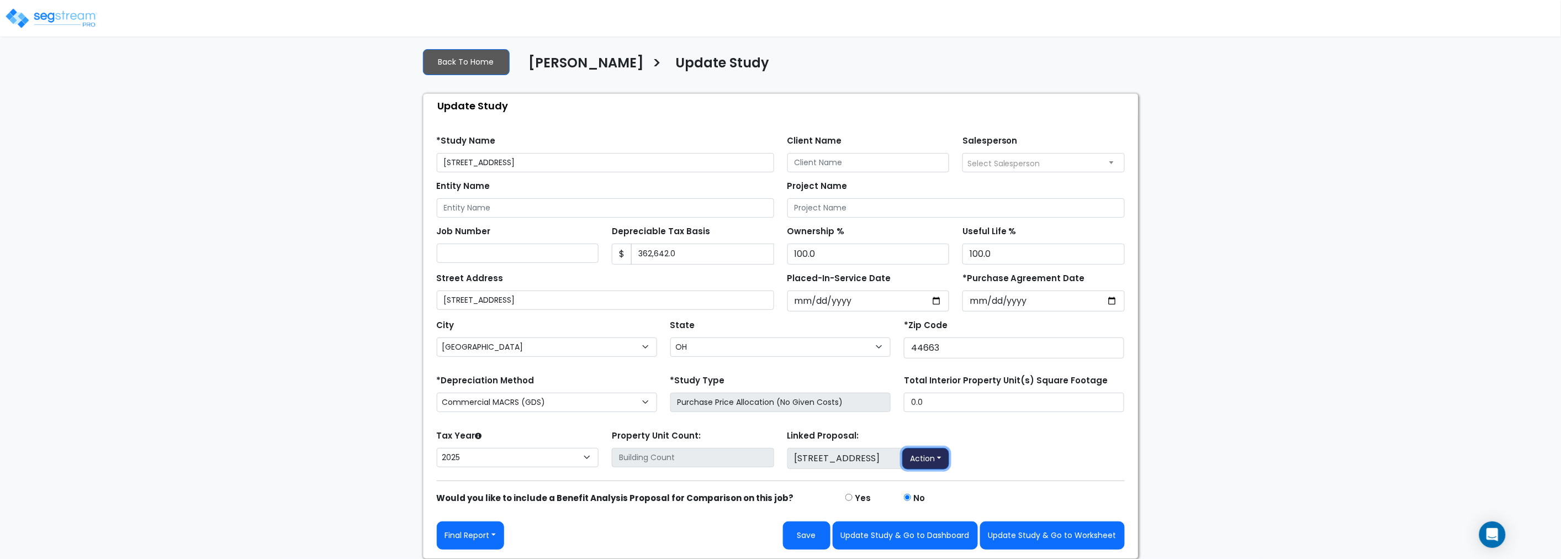
click at [942, 456] on button "Action" at bounding box center [925, 459] width 47 height 22
click at [933, 494] on link "Go to Proposal" at bounding box center [941, 495] width 68 height 13
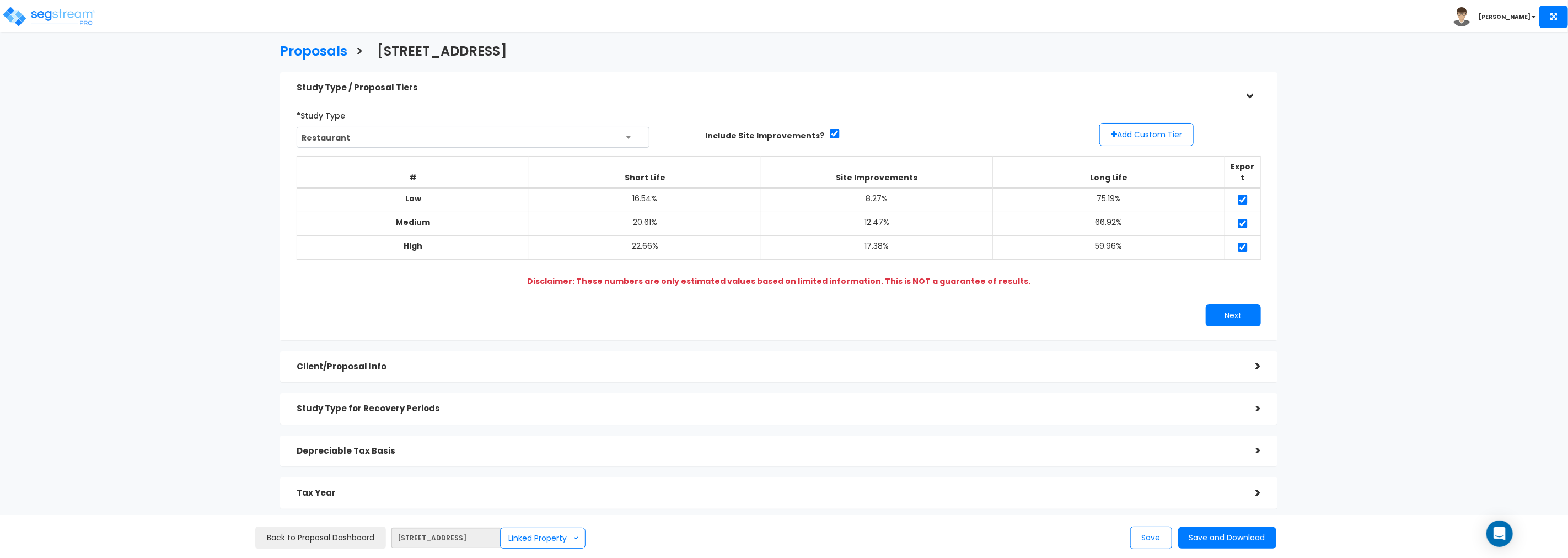
click at [1249, 94] on div ">" at bounding box center [1249, 88] width 17 height 22
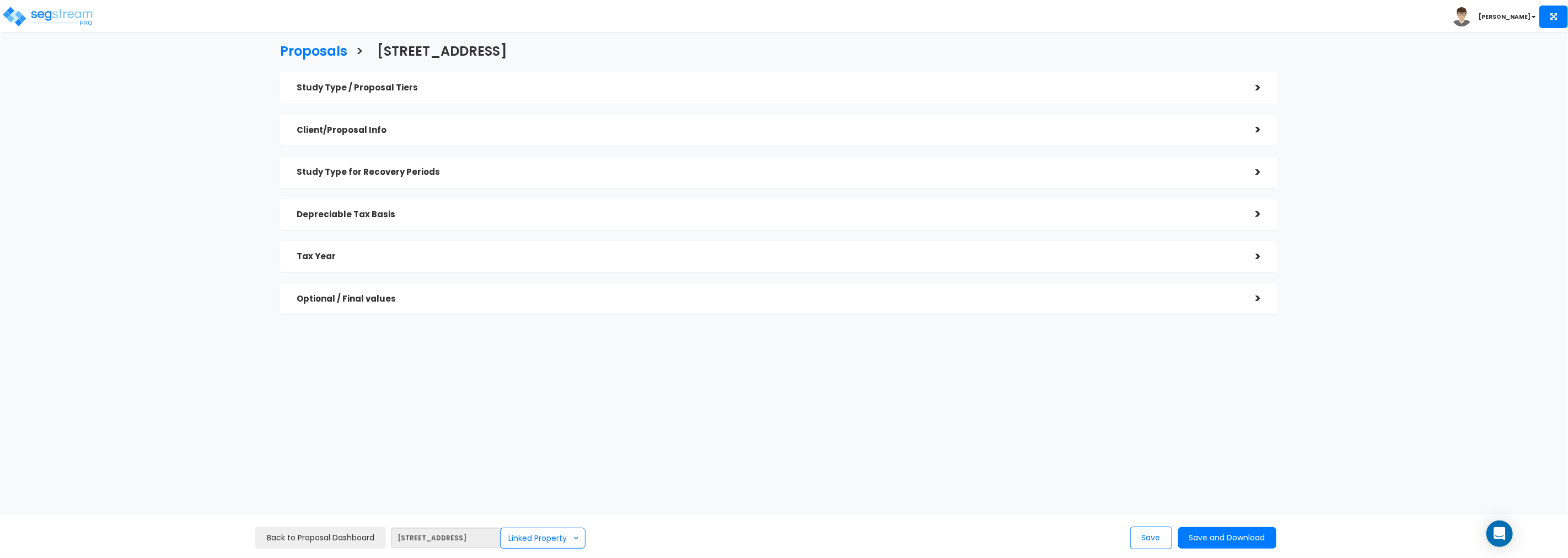
click at [1256, 85] on div ">" at bounding box center [1250, 88] width 22 height 17
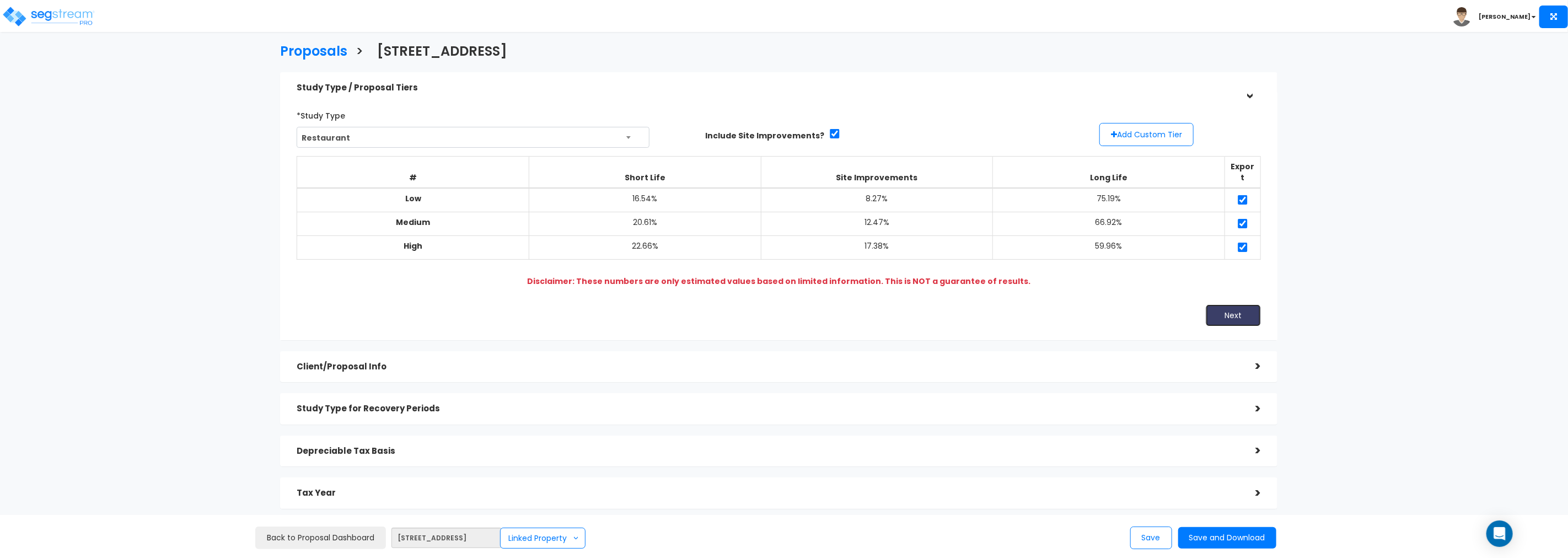
click at [1230, 304] on button "Next" at bounding box center [1233, 315] width 55 height 22
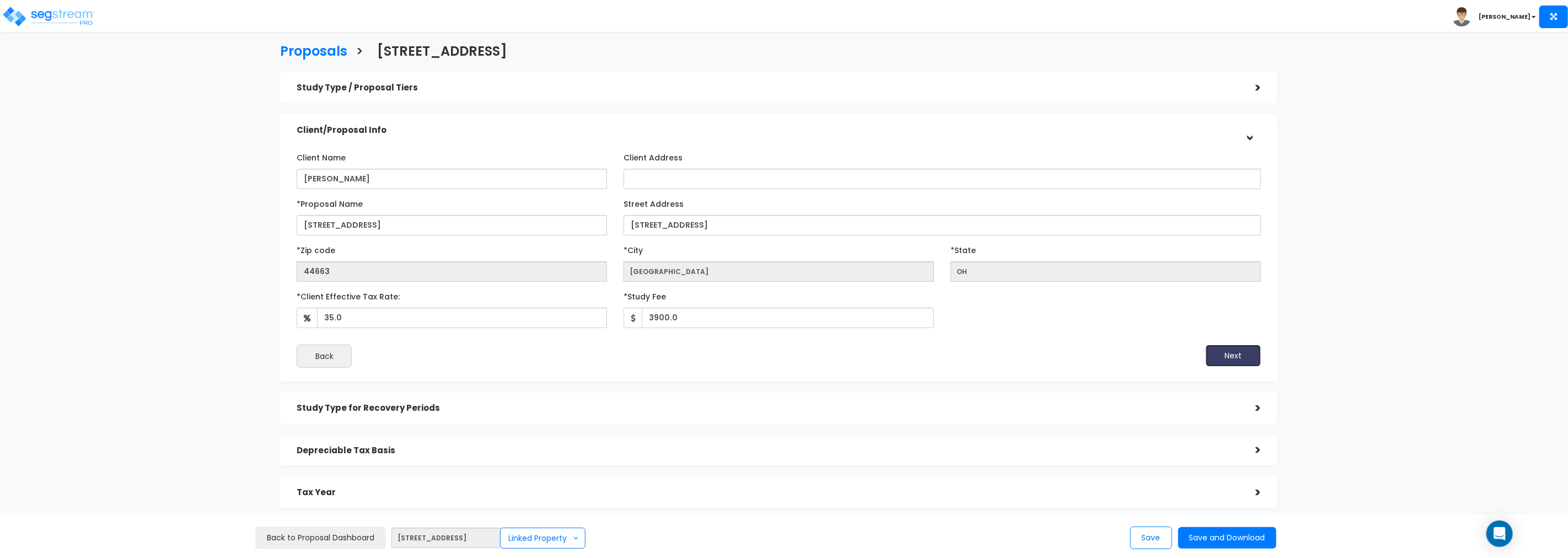
click at [1230, 351] on button "Next" at bounding box center [1233, 355] width 55 height 22
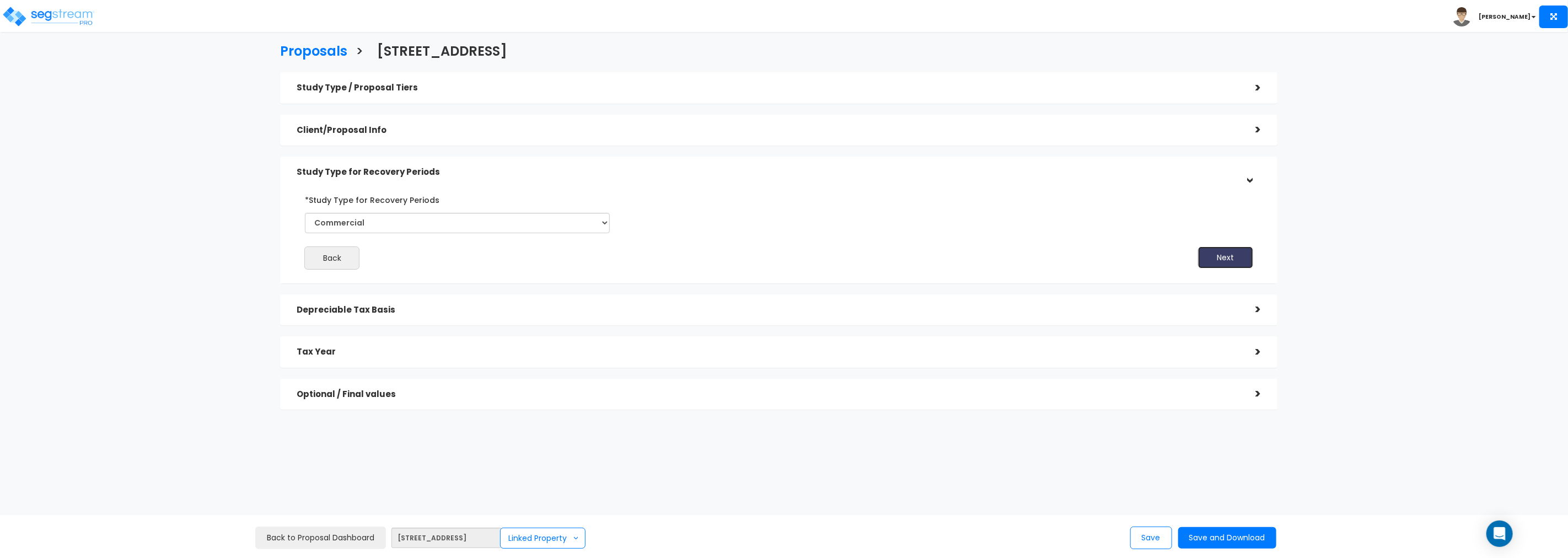
click at [1211, 255] on button "Next" at bounding box center [1225, 258] width 55 height 22
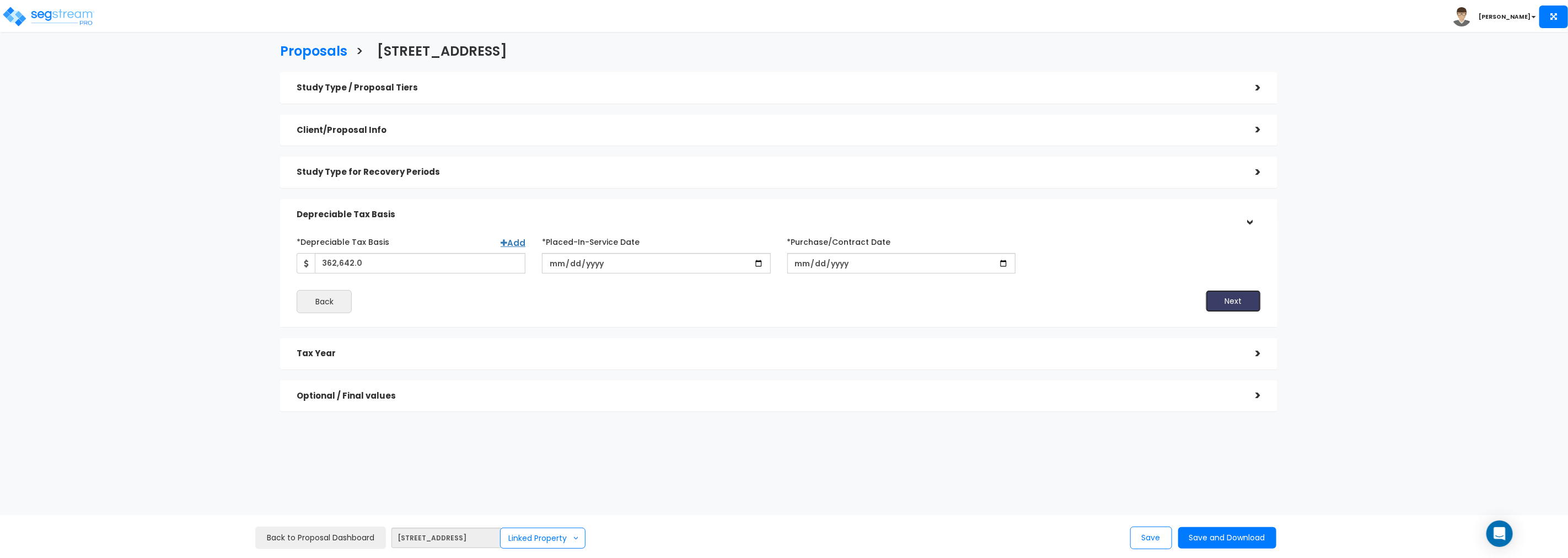
click at [1236, 300] on button "Next" at bounding box center [1233, 301] width 55 height 22
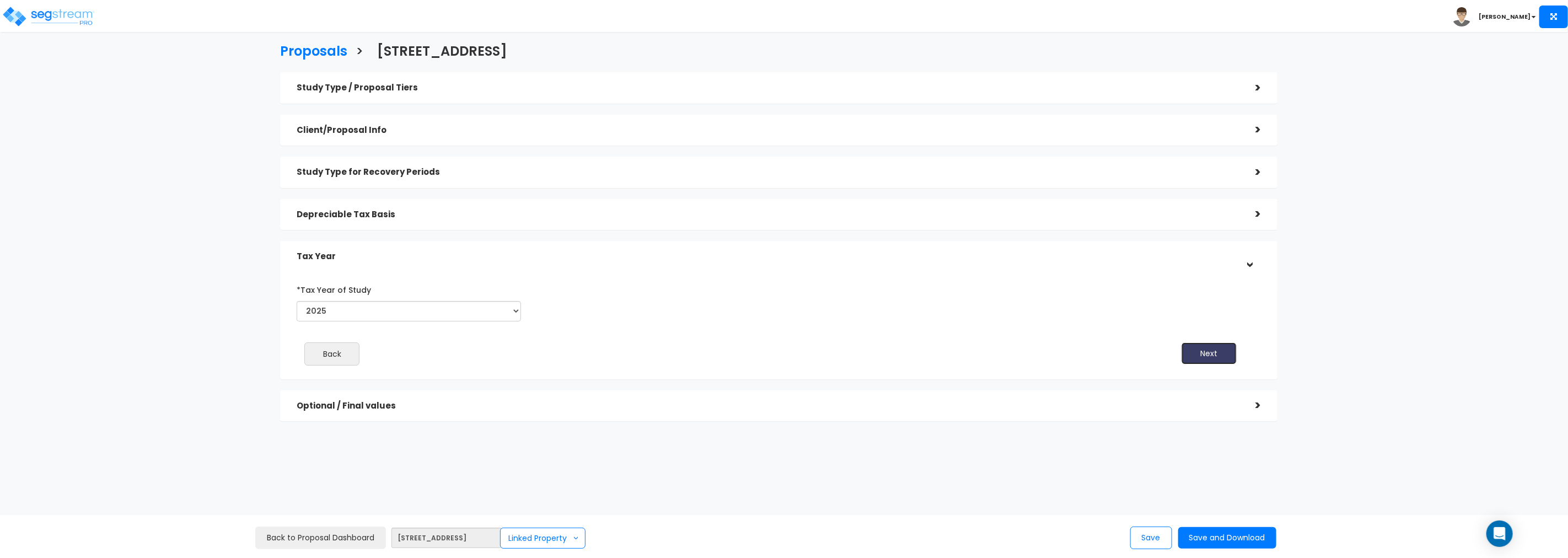
click at [1214, 350] on button "Next" at bounding box center [1209, 353] width 55 height 22
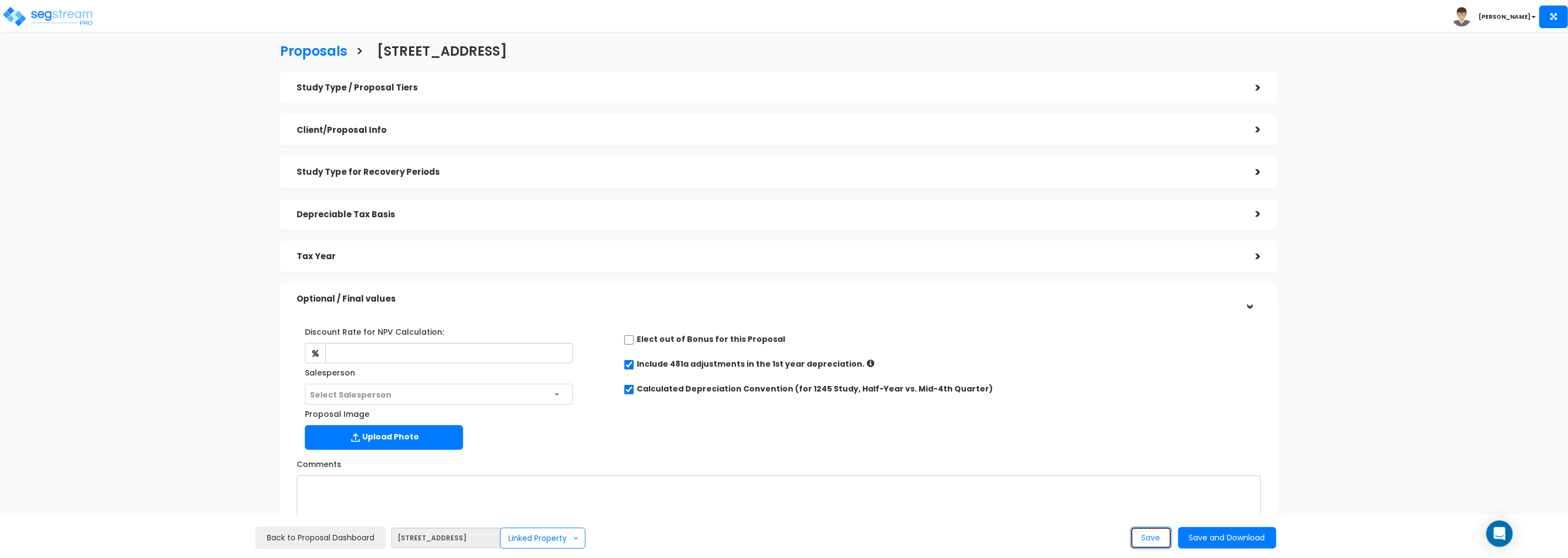
click at [1146, 538] on button "Save" at bounding box center [1151, 537] width 42 height 23
click at [573, 539] on span ">" at bounding box center [575, 538] width 11 height 4
click at [1203, 536] on button "Save and Download" at bounding box center [1227, 538] width 98 height 22
click at [1257, 128] on div ">" at bounding box center [1250, 130] width 22 height 17
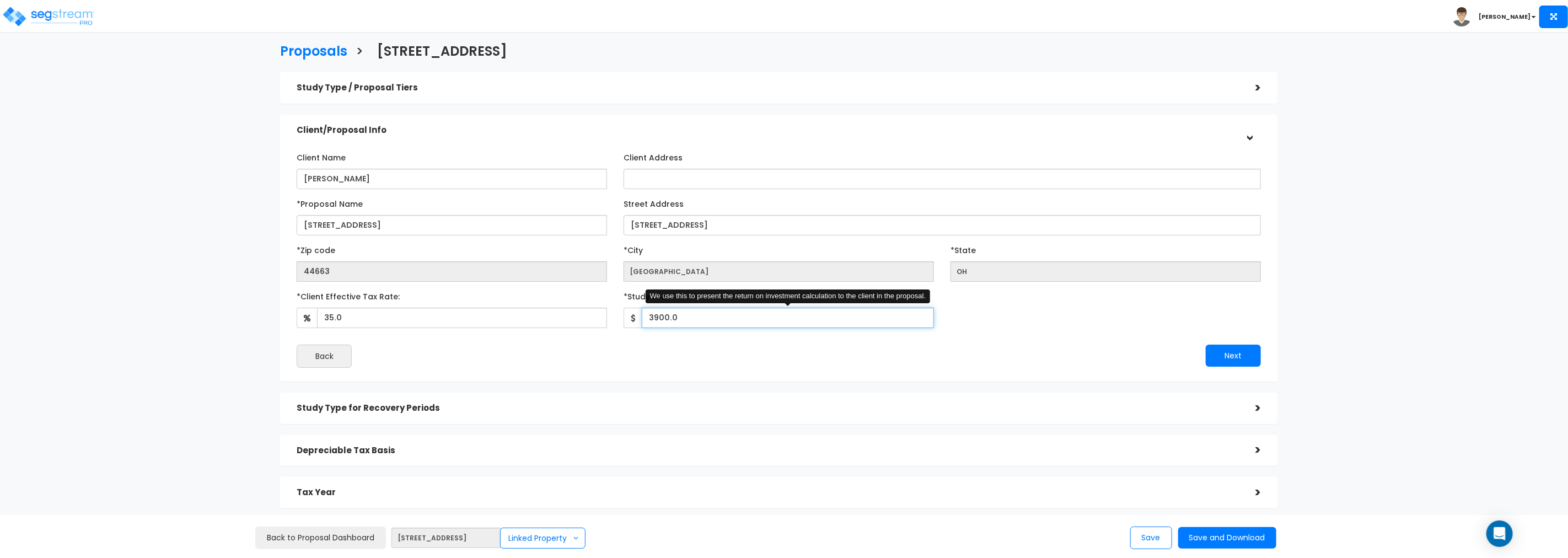
click at [678, 317] on input "3900.0" at bounding box center [787, 317] width 292 height 20
type input "9"
type input "4,450"
click at [1227, 351] on button "Next" at bounding box center [1233, 355] width 55 height 22
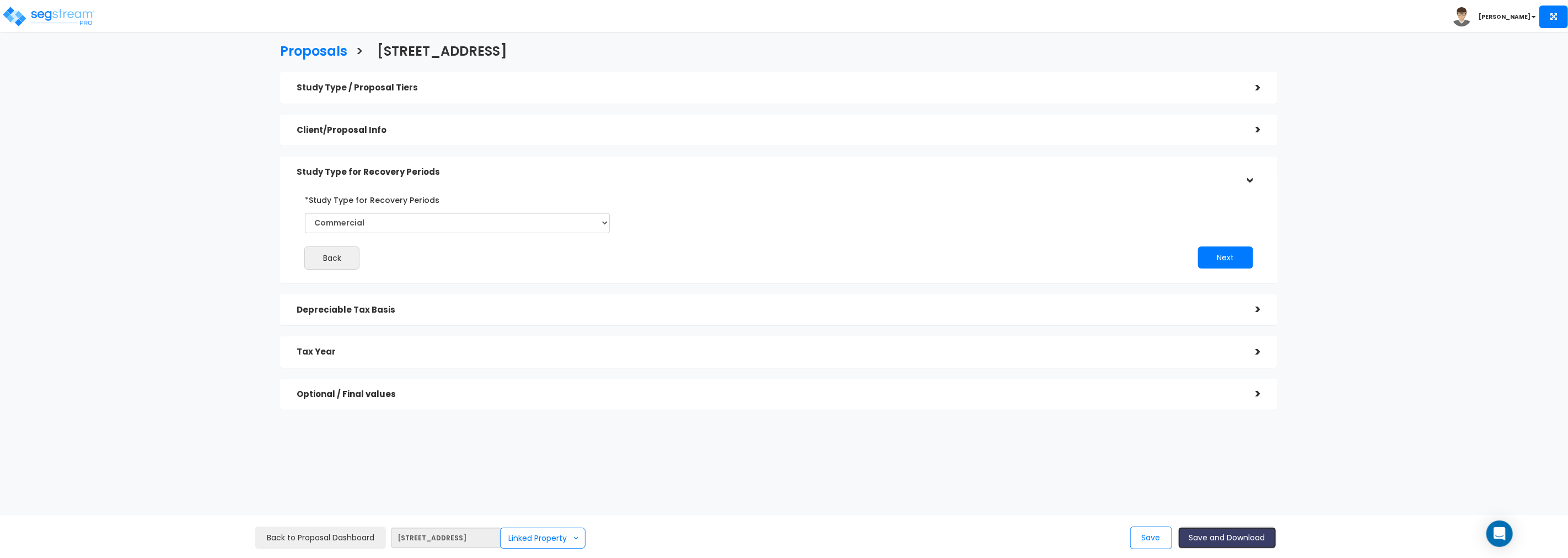
click at [1224, 537] on button "Save and Download" at bounding box center [1227, 538] width 98 height 22
